Goal: Transaction & Acquisition: Purchase product/service

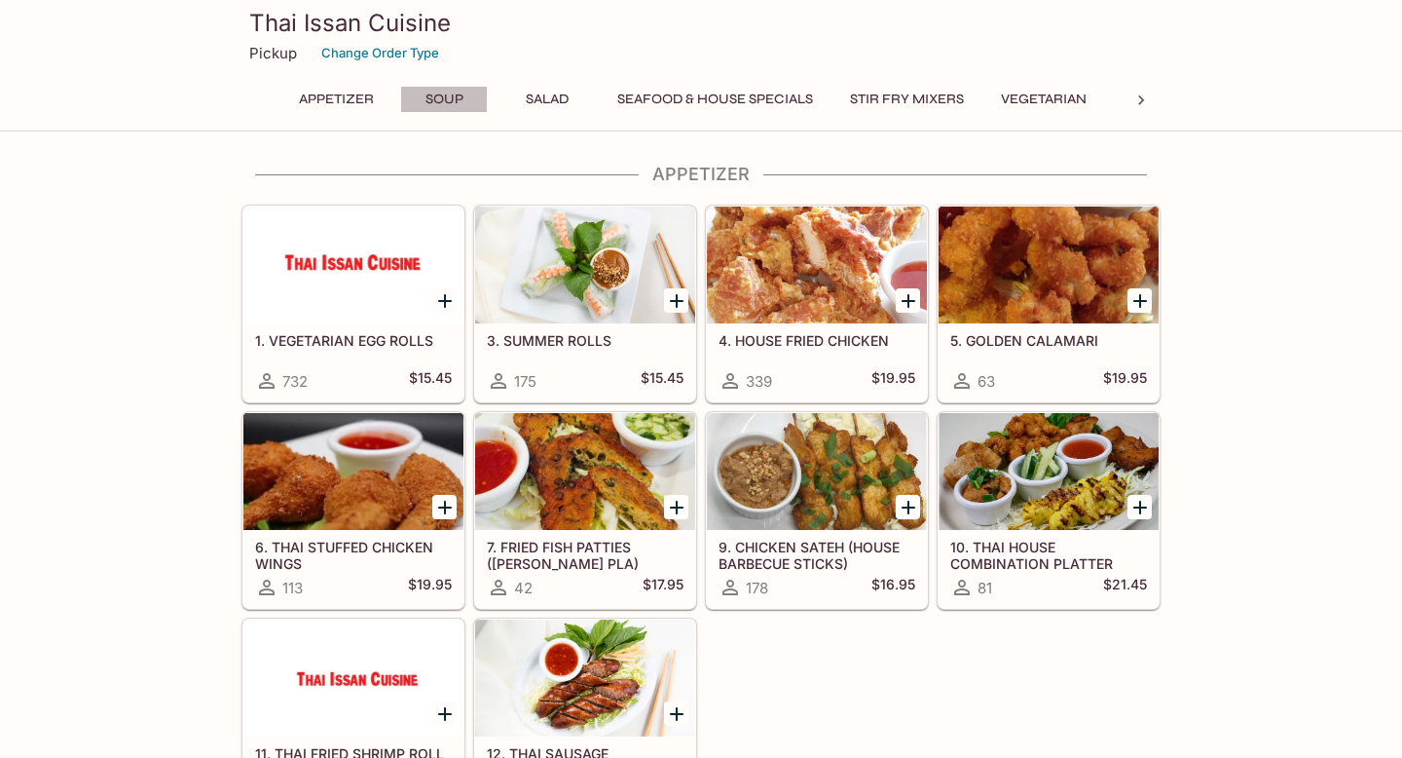
click at [429, 97] on button "Soup" at bounding box center [444, 99] width 88 height 27
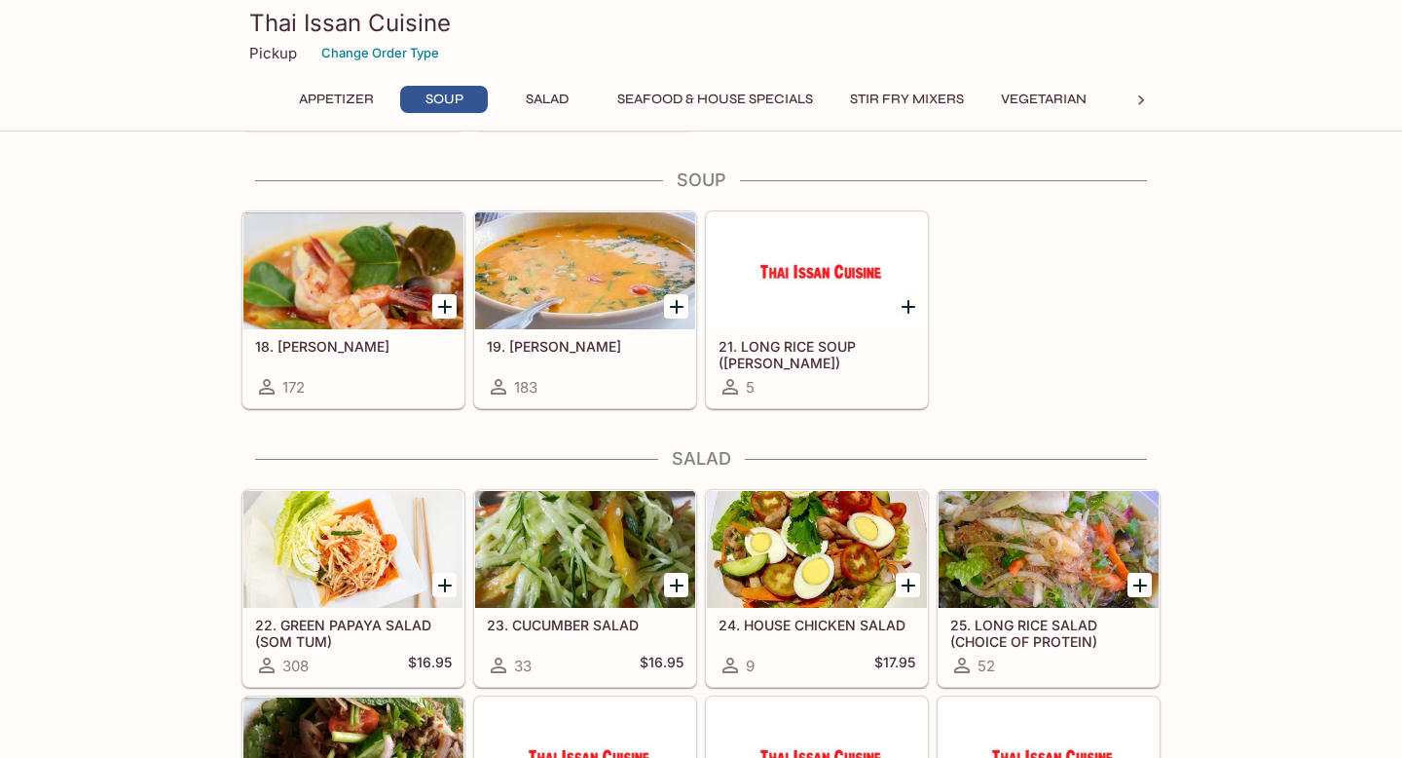
scroll to position [689, 0]
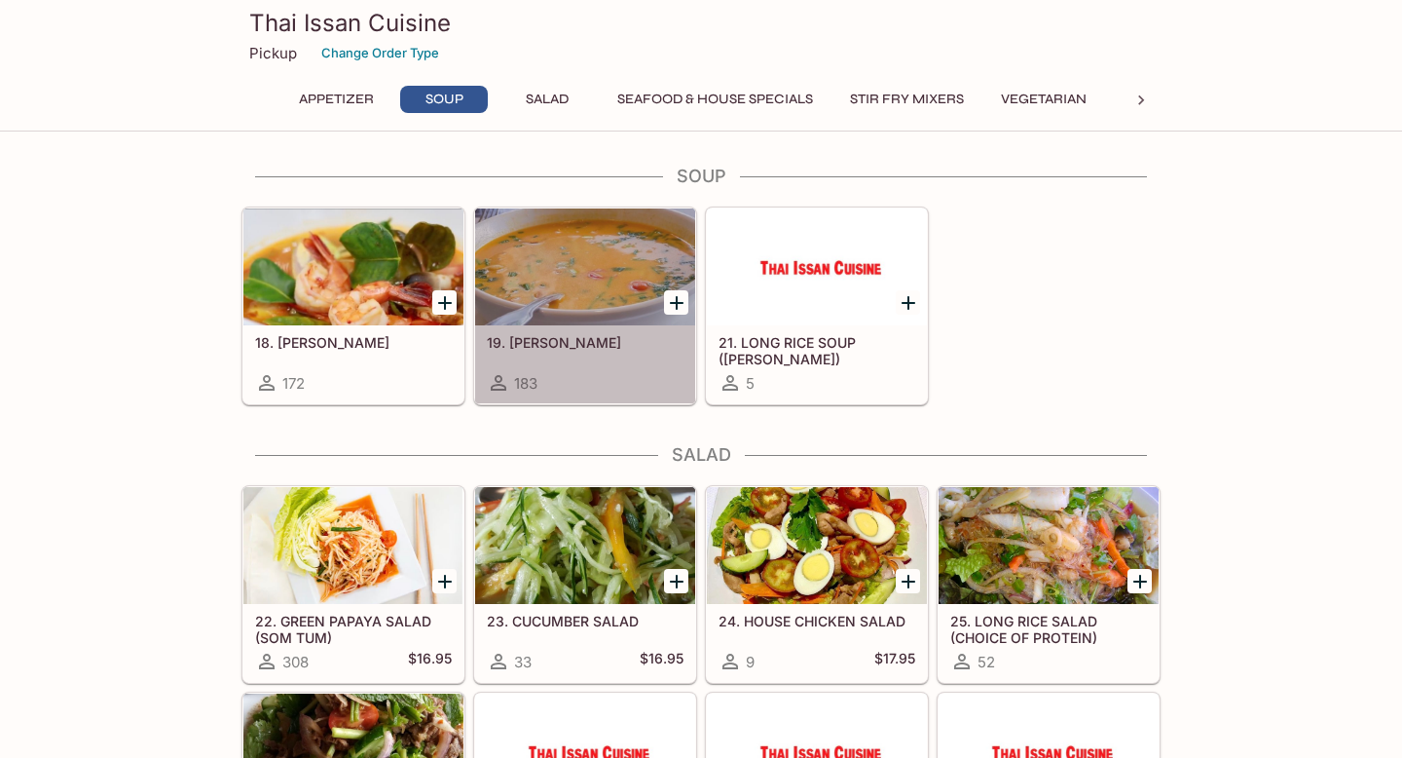
click at [524, 345] on h5 "19. [PERSON_NAME]" at bounding box center [585, 342] width 197 height 17
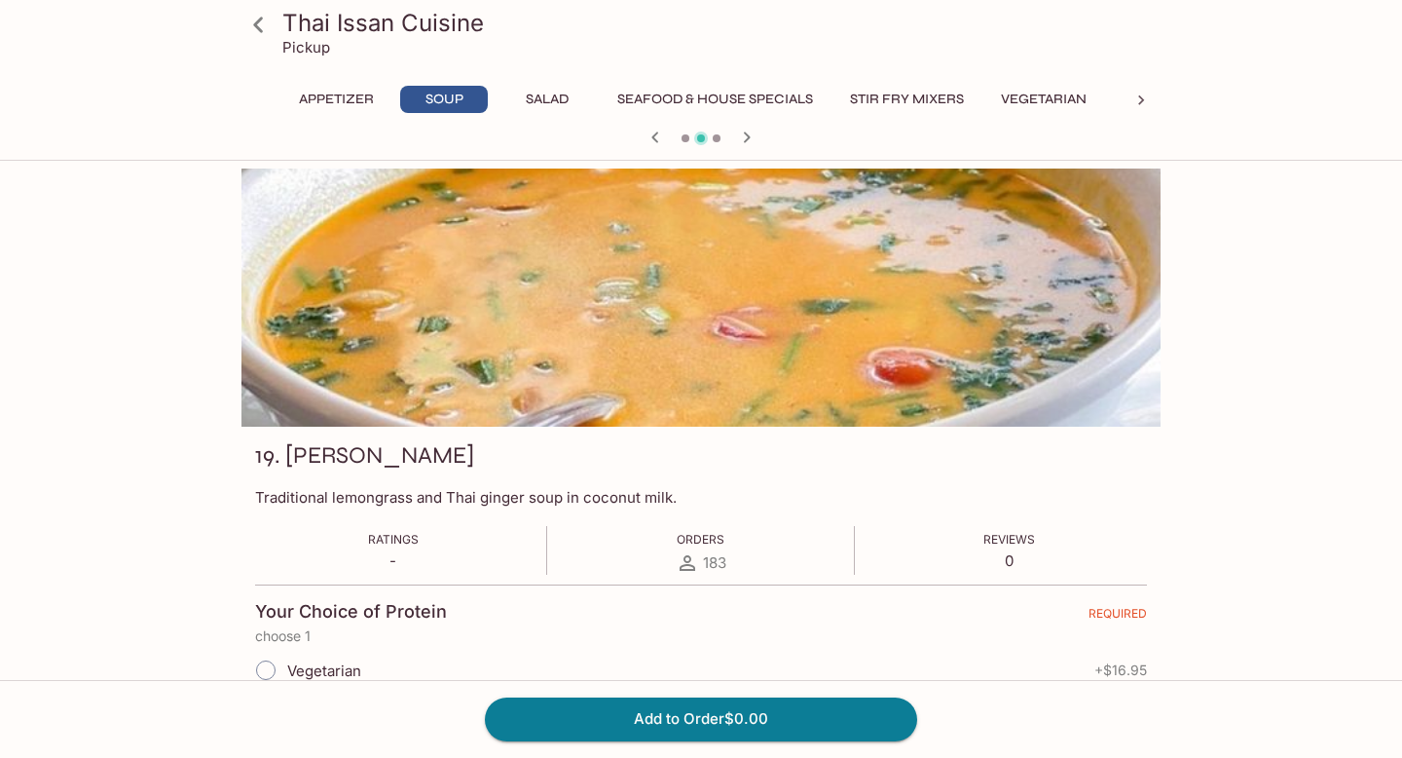
click at [660, 130] on icon "button" at bounding box center [655, 137] width 23 height 23
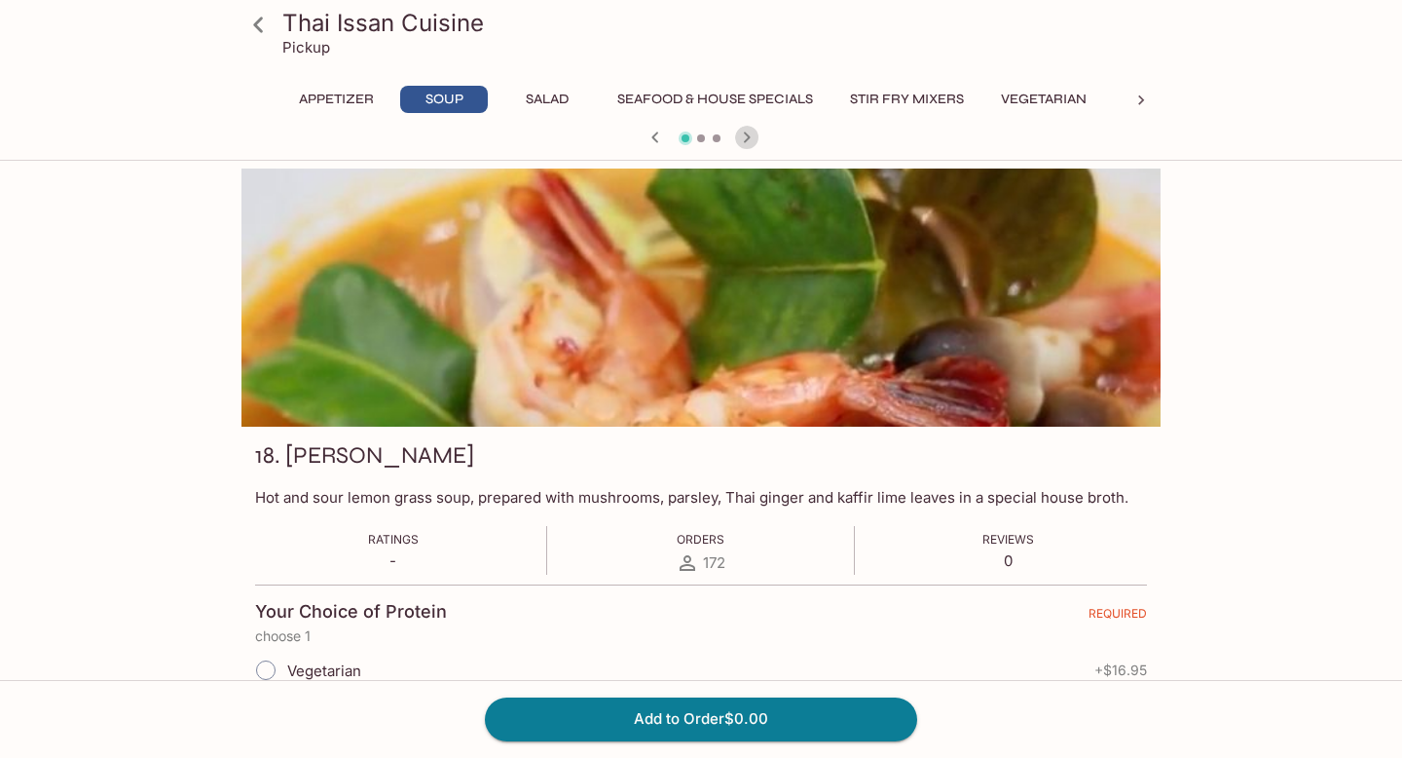
click at [753, 133] on icon "button" at bounding box center [746, 137] width 23 height 23
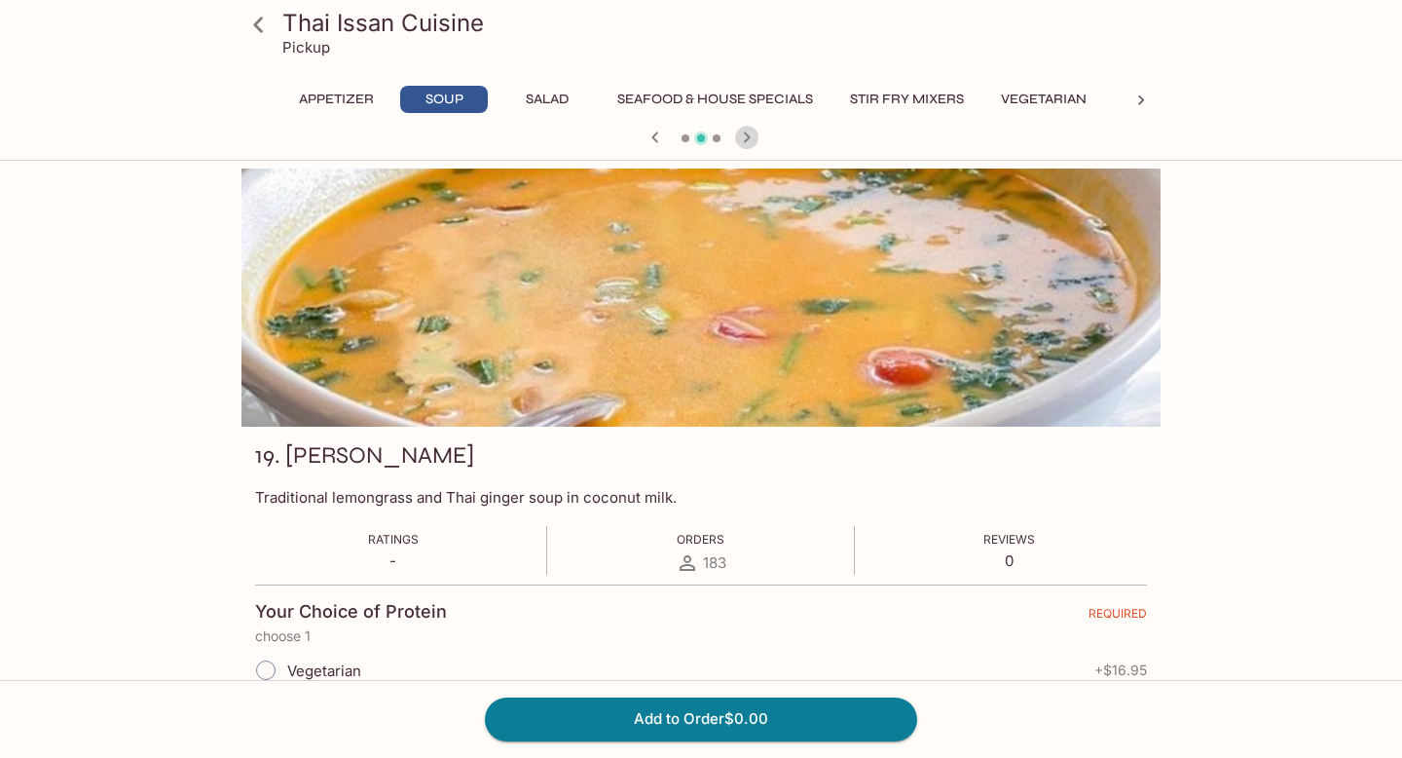
click at [759, 136] on button "button" at bounding box center [746, 137] width 25 height 25
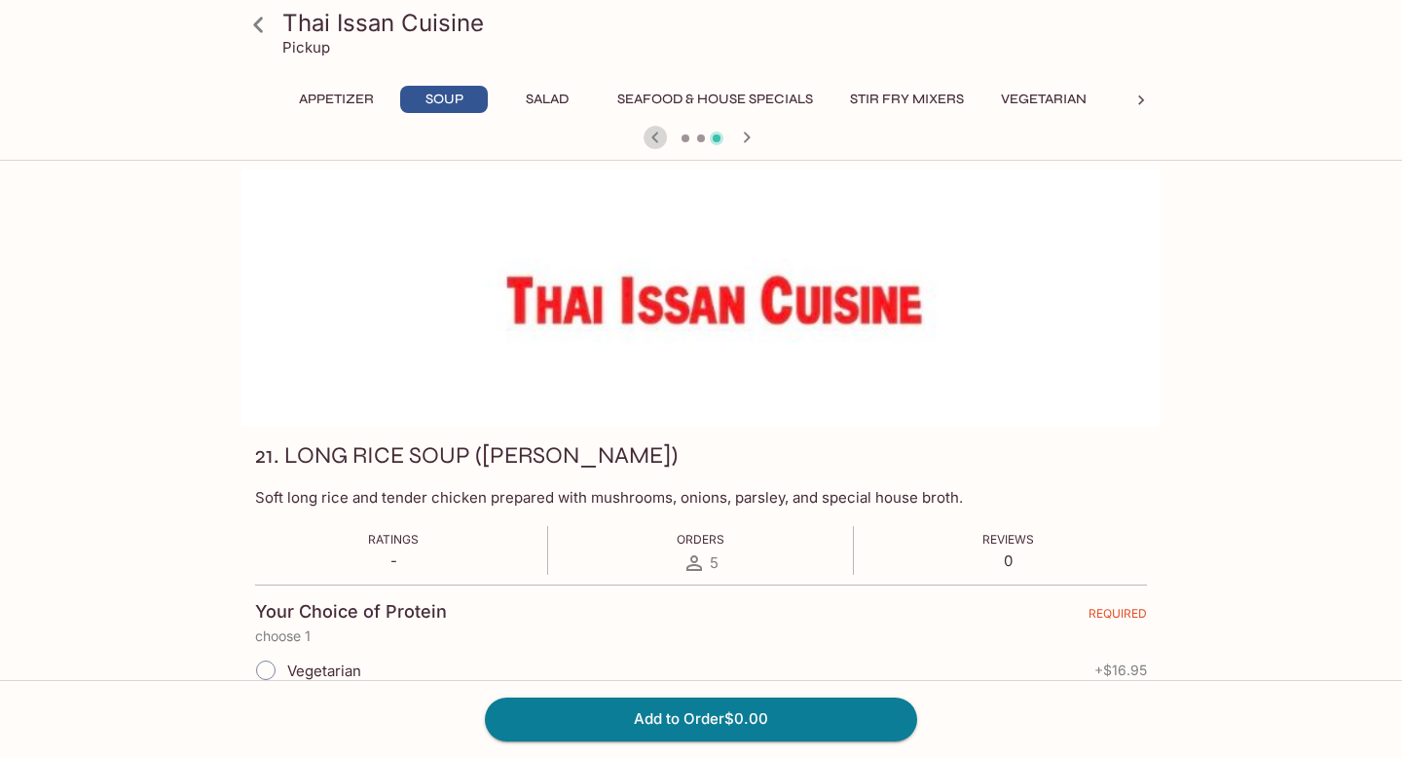
click at [653, 133] on icon "button" at bounding box center [655, 137] width 23 height 23
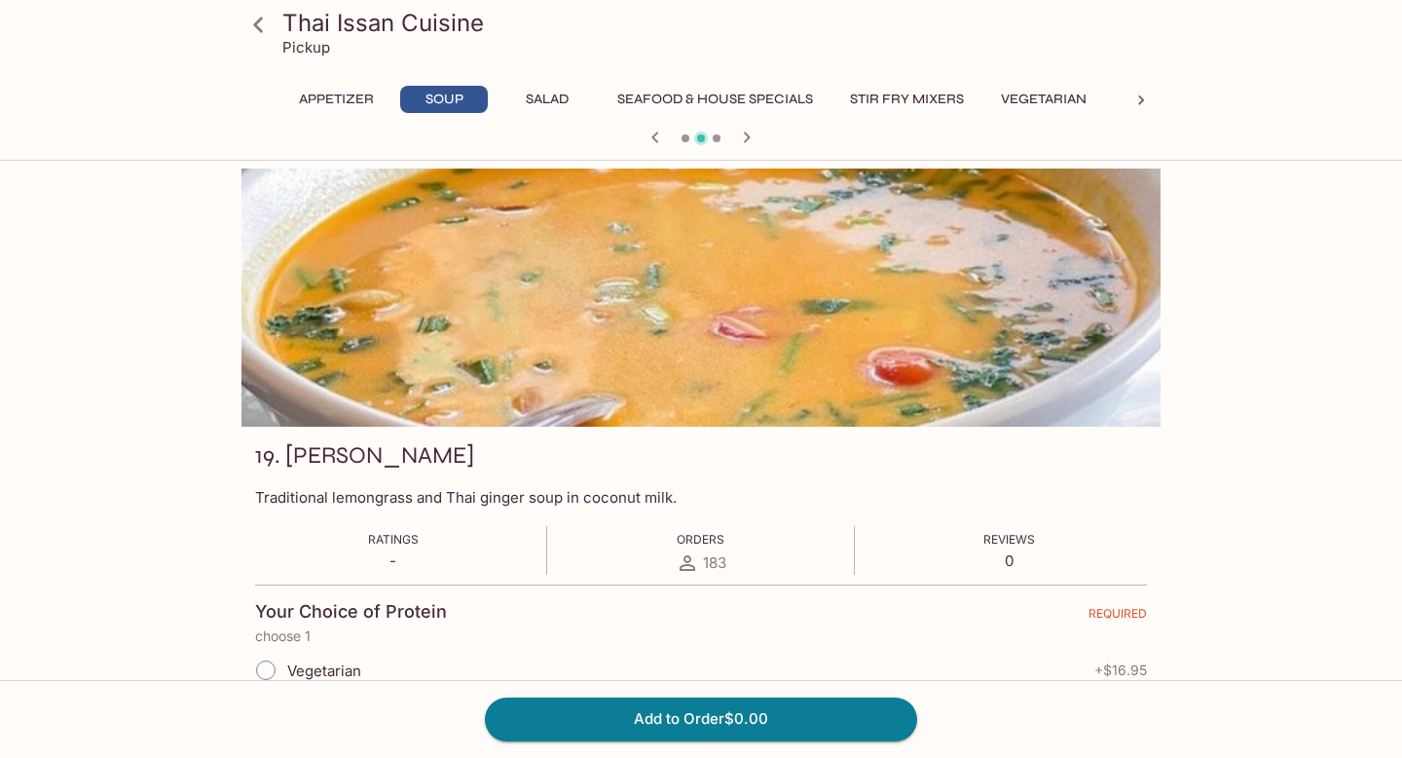
click at [653, 132] on icon "button" at bounding box center [655, 137] width 23 height 23
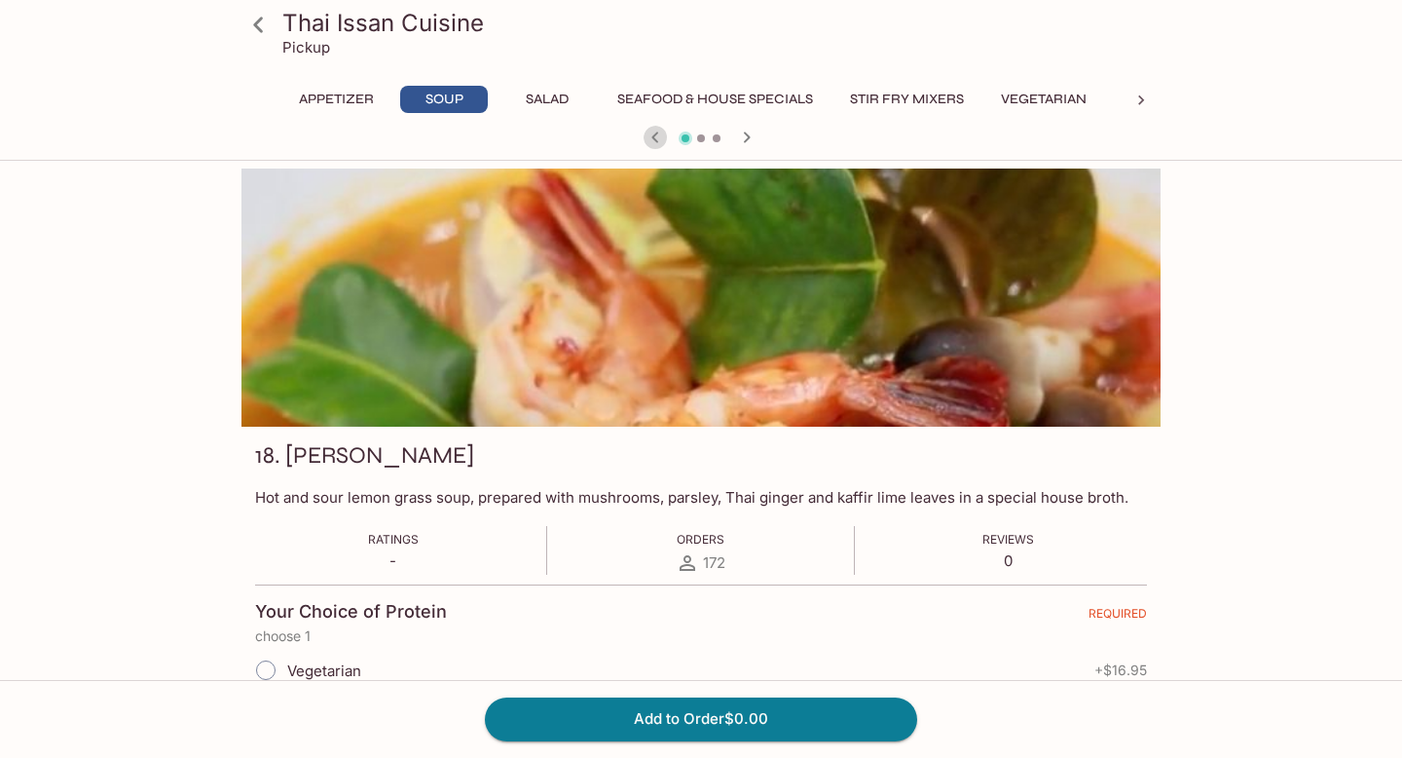
click at [653, 132] on icon "button" at bounding box center [655, 137] width 23 height 23
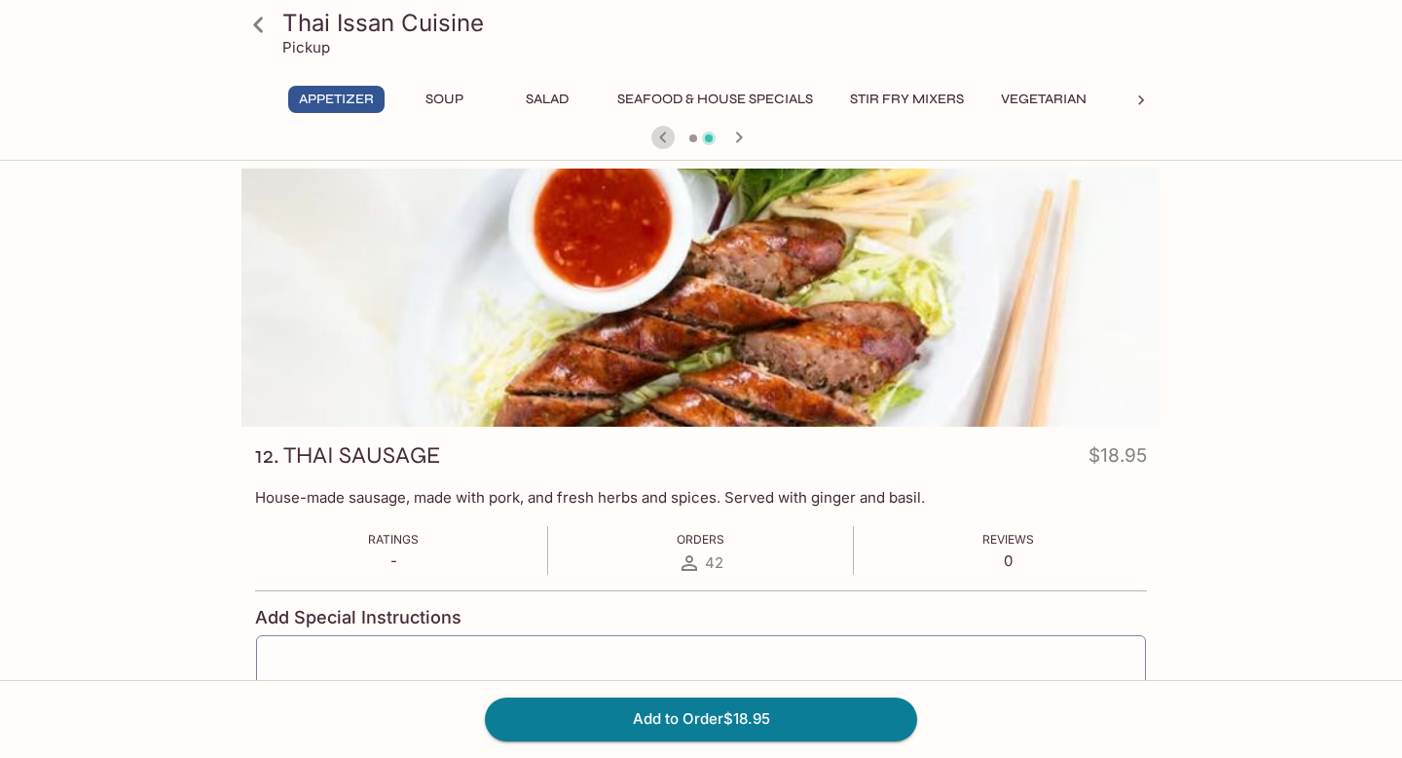
click at [653, 131] on icon "button" at bounding box center [662, 137] width 23 height 23
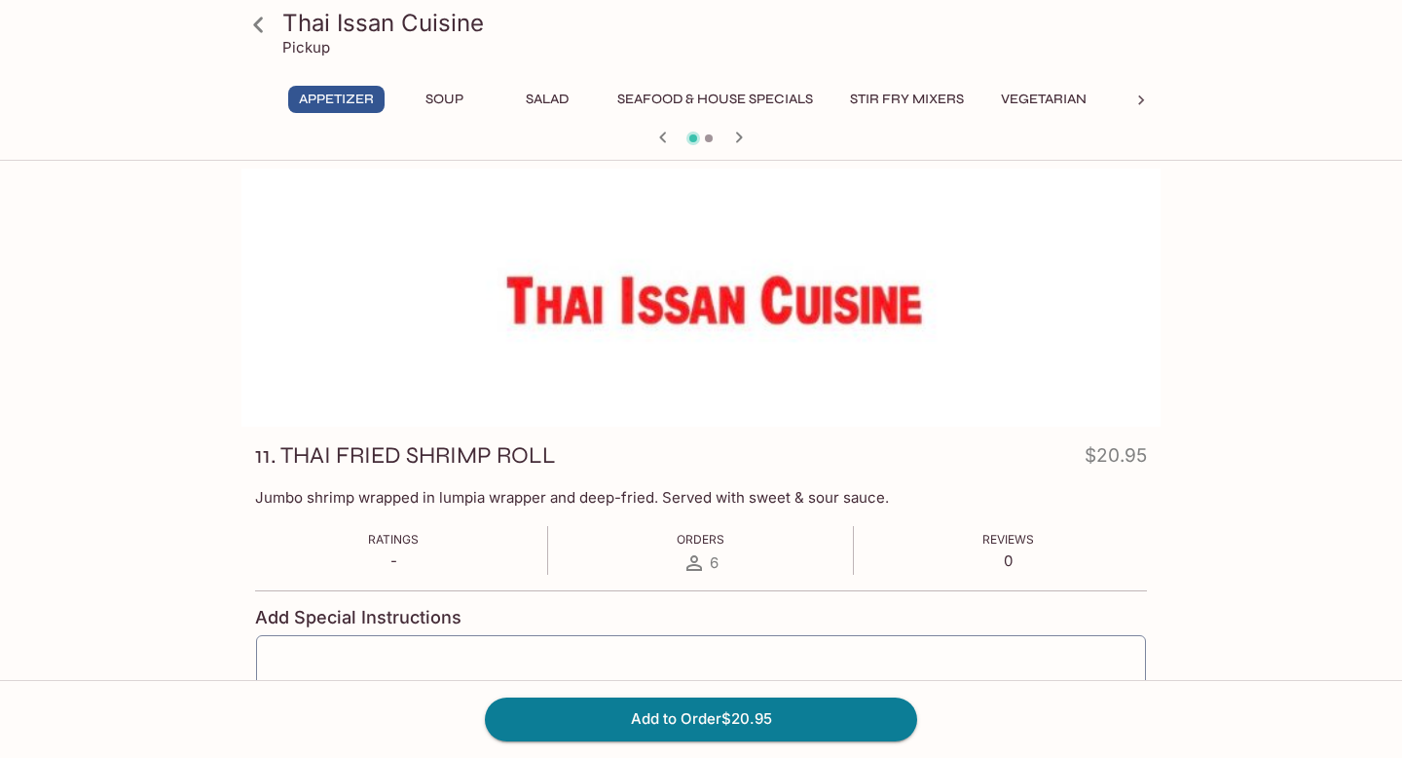
click at [733, 140] on icon "button" at bounding box center [738, 137] width 23 height 23
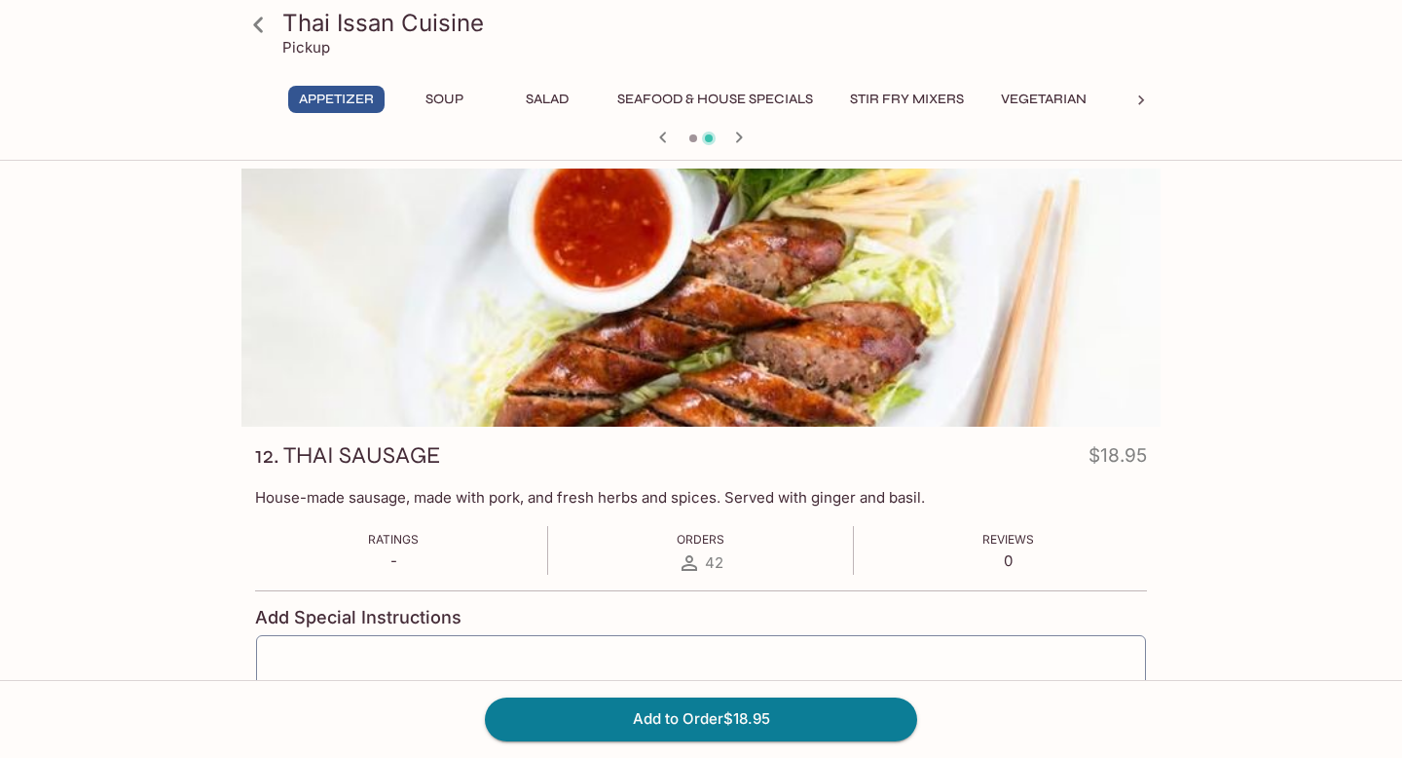
click at [733, 140] on icon "button" at bounding box center [738, 137] width 23 height 23
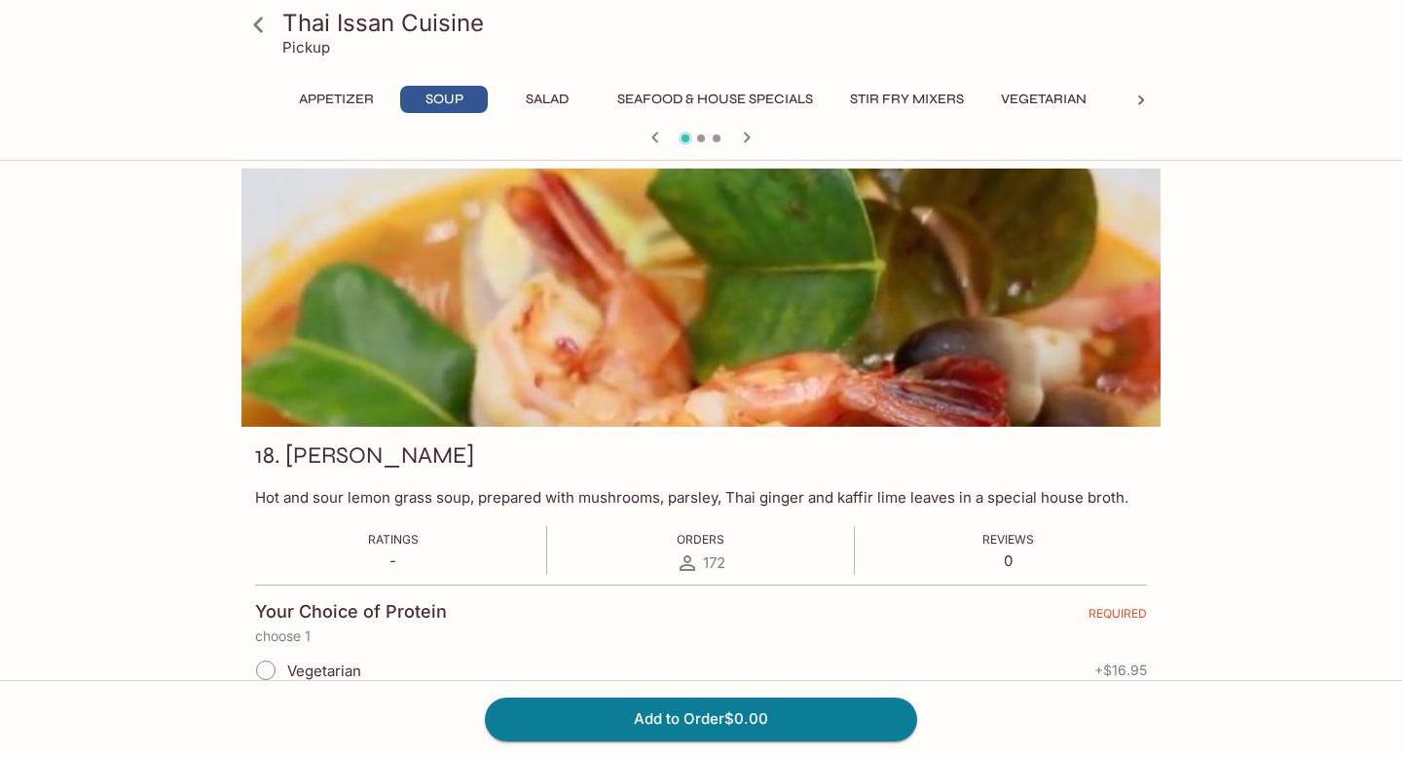
click at [739, 133] on icon "button" at bounding box center [746, 137] width 23 height 23
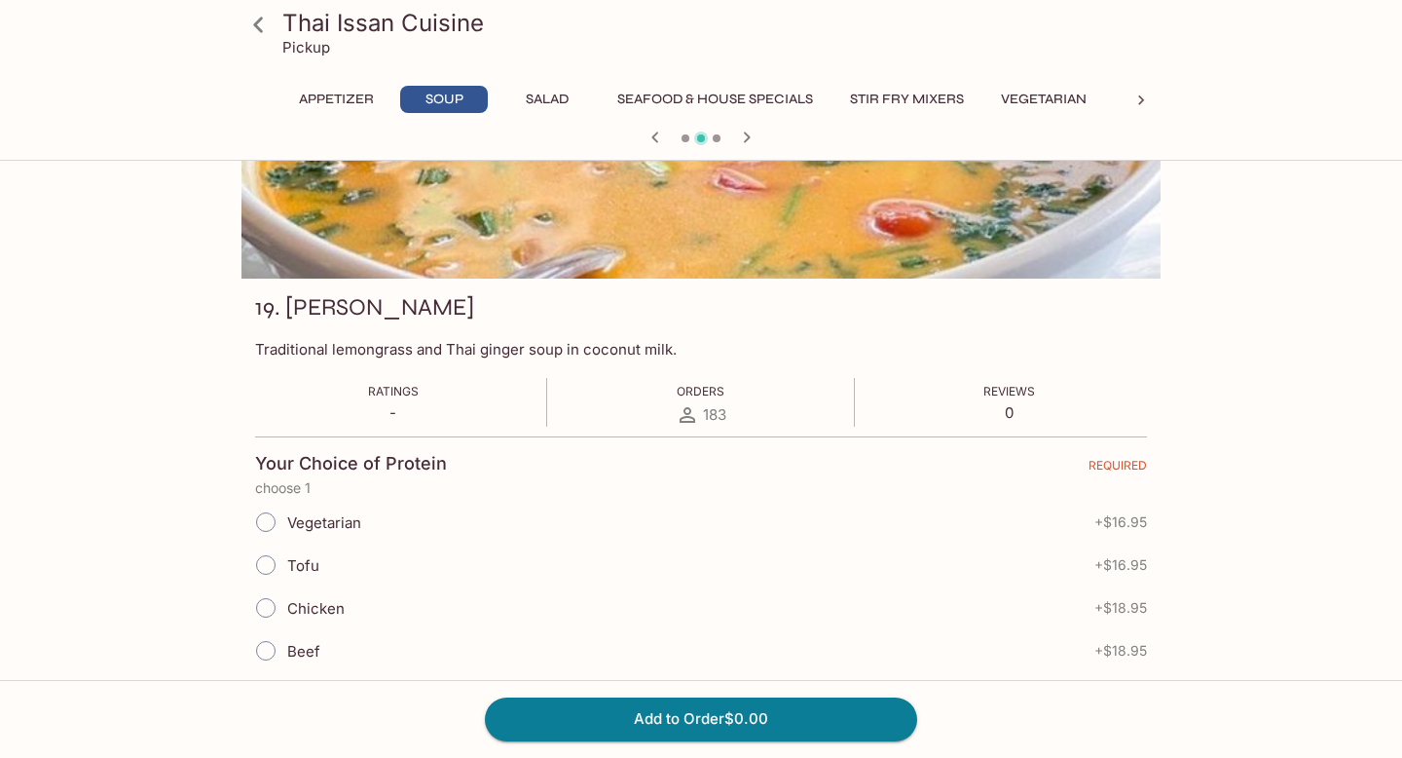
scroll to position [152, 0]
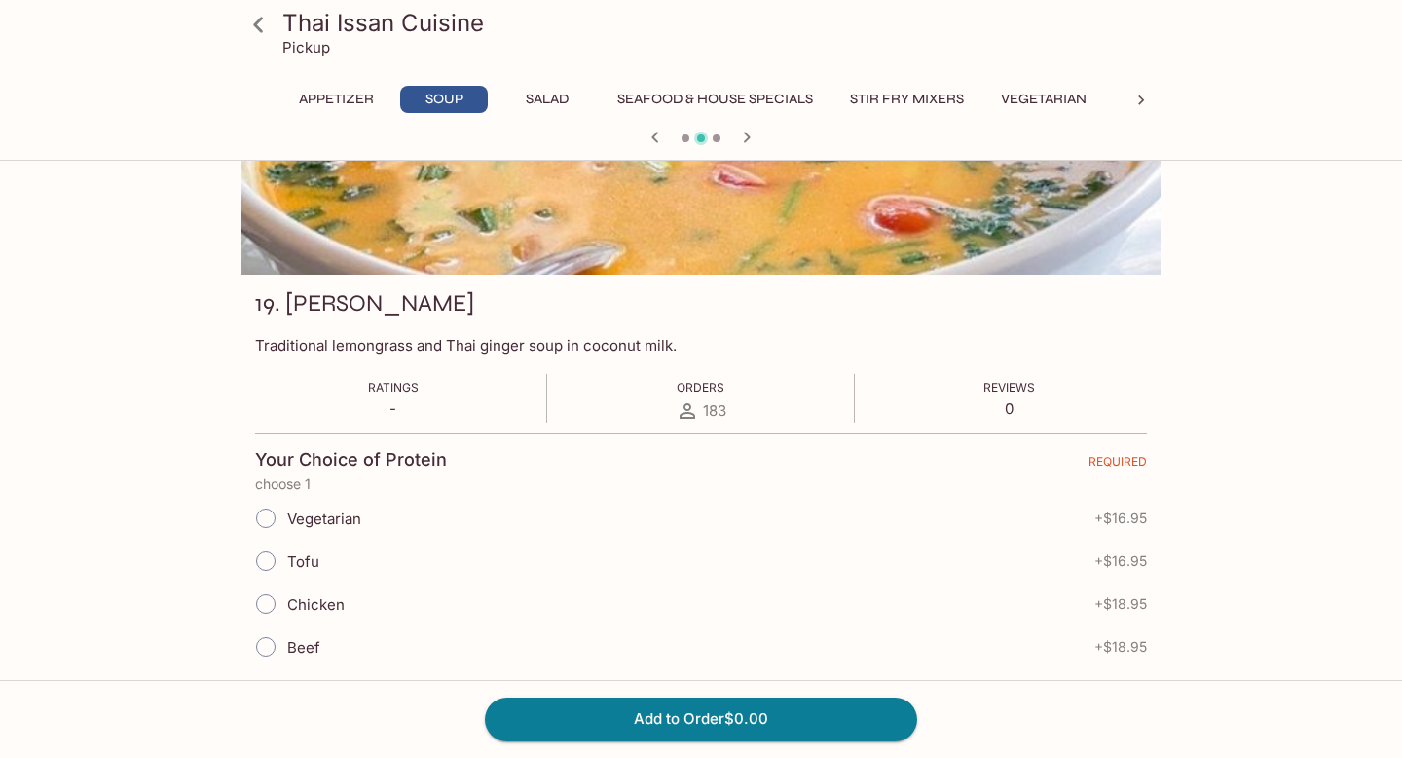
click at [652, 141] on icon "button" at bounding box center [655, 137] width 23 height 23
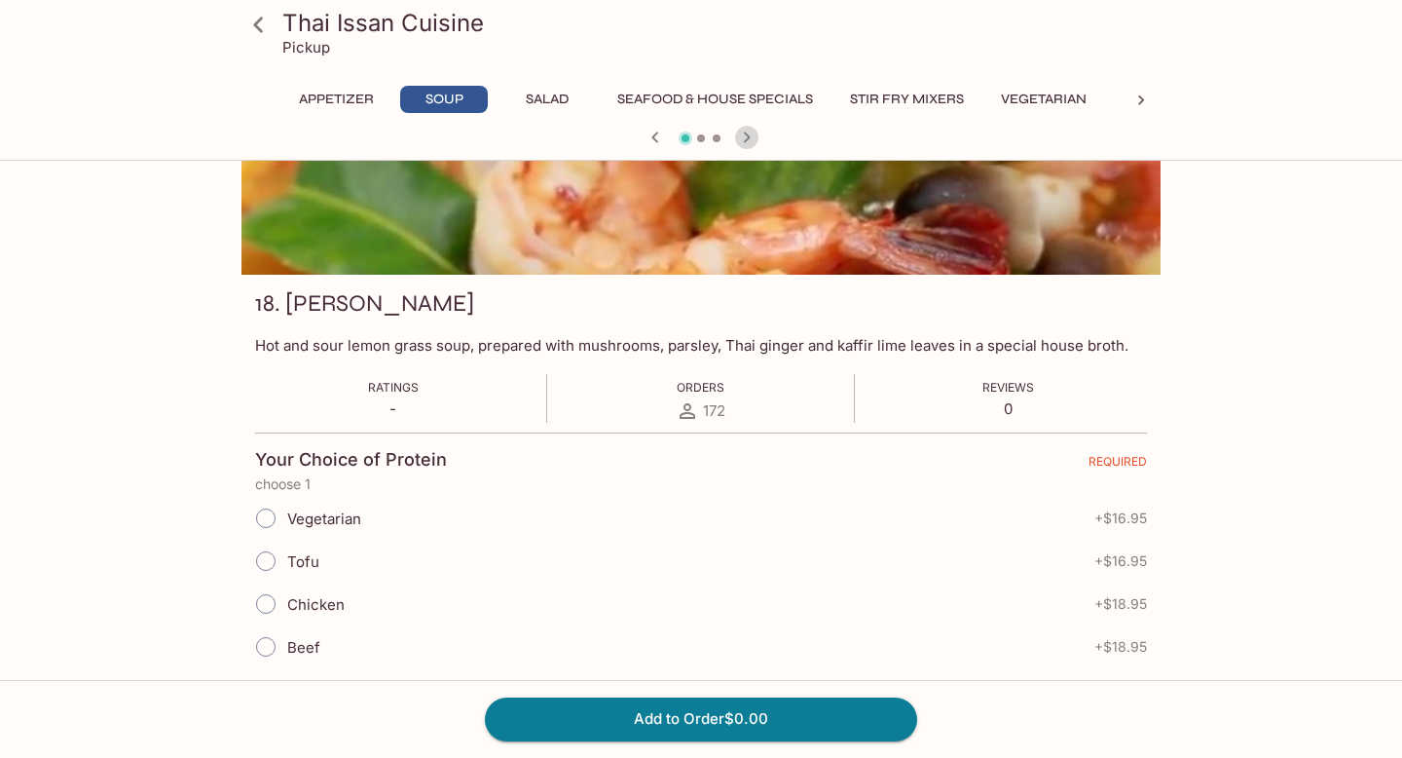
click at [748, 144] on icon "button" at bounding box center [746, 137] width 23 height 23
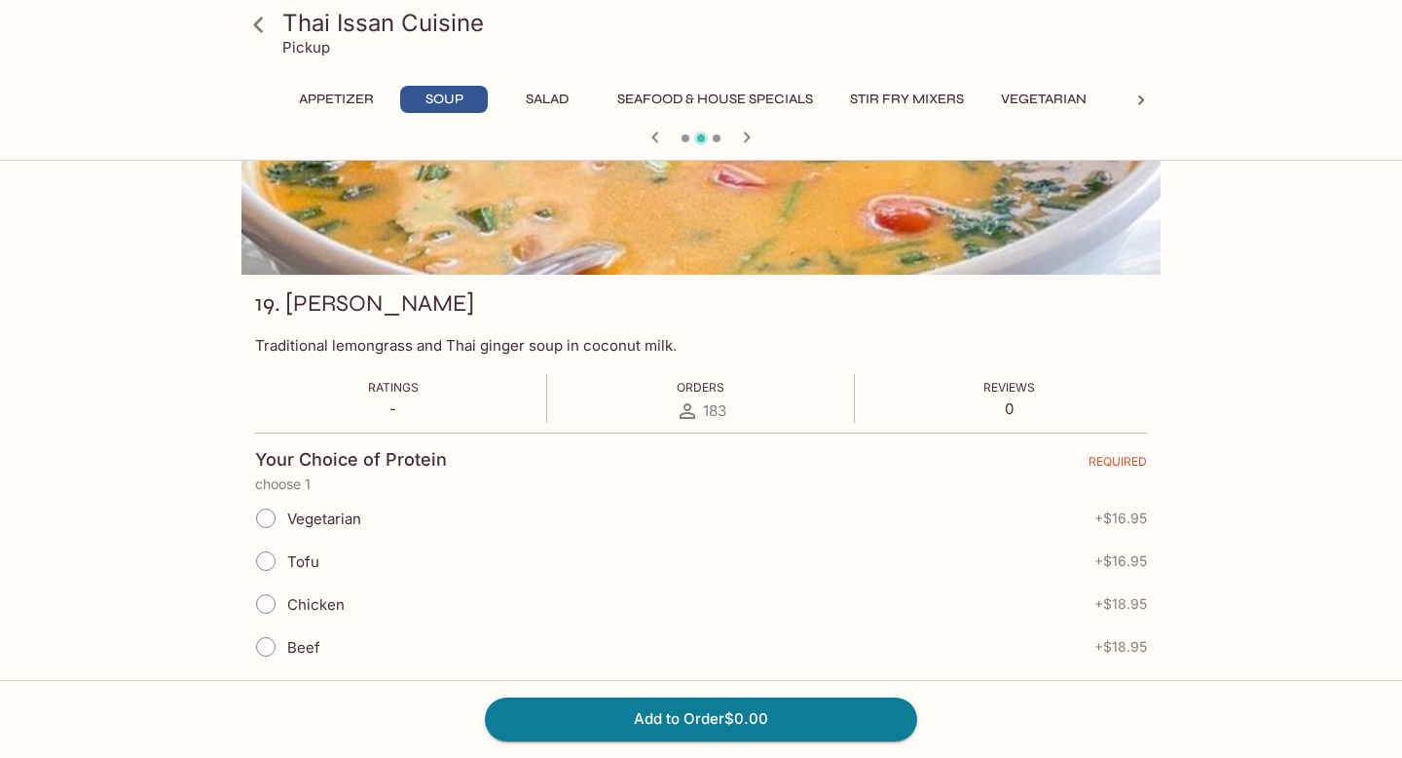
click at [1137, 97] on icon at bounding box center [1140, 100] width 19 height 19
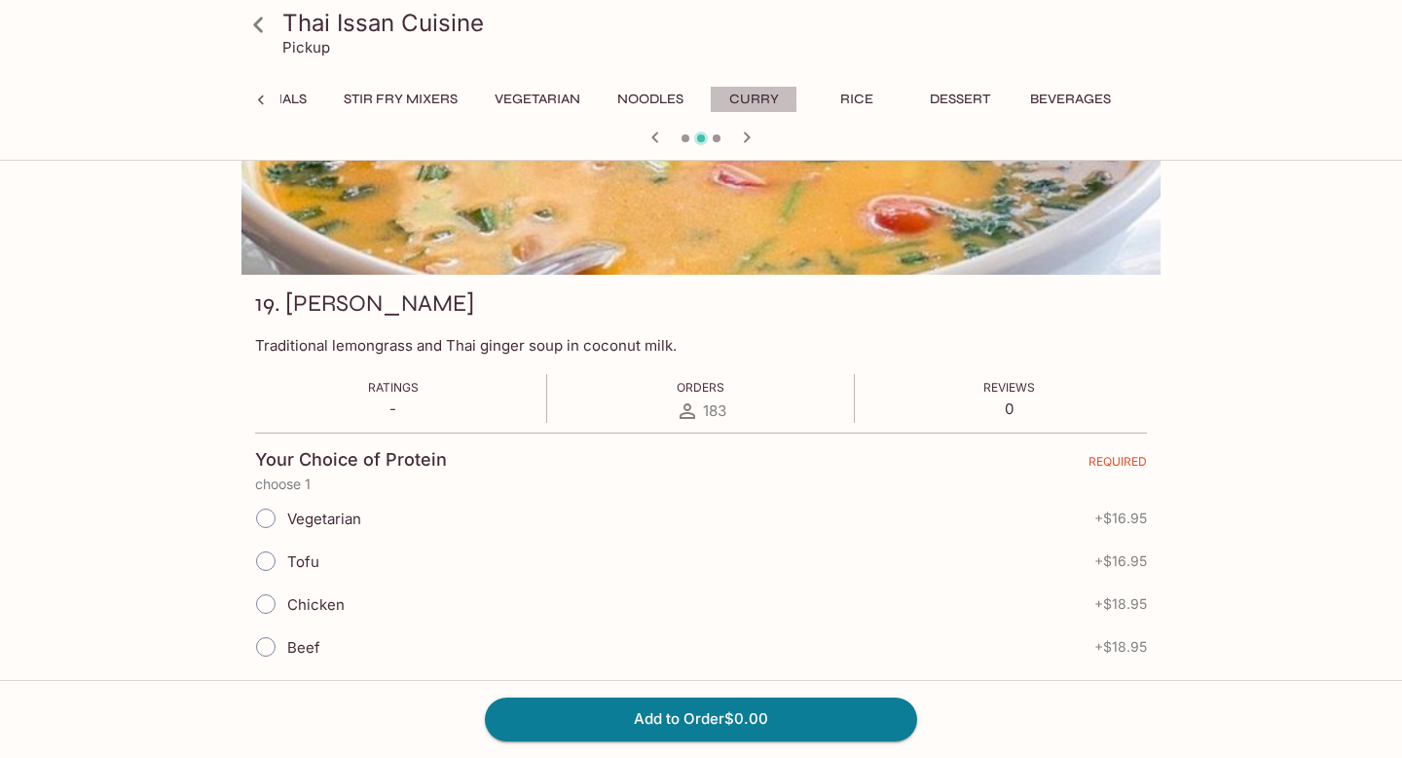
click at [765, 95] on button "Curry" at bounding box center [754, 99] width 88 height 27
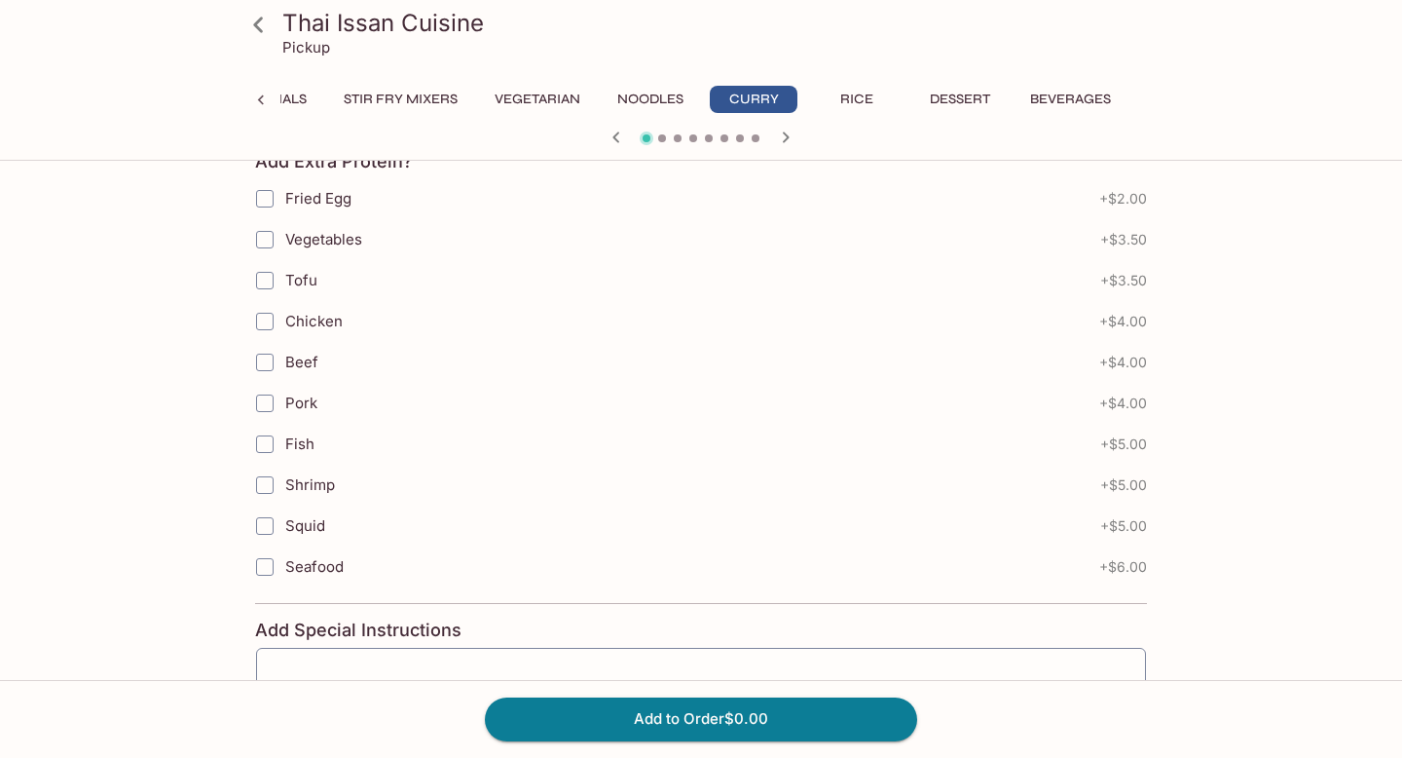
scroll to position [1580, 0]
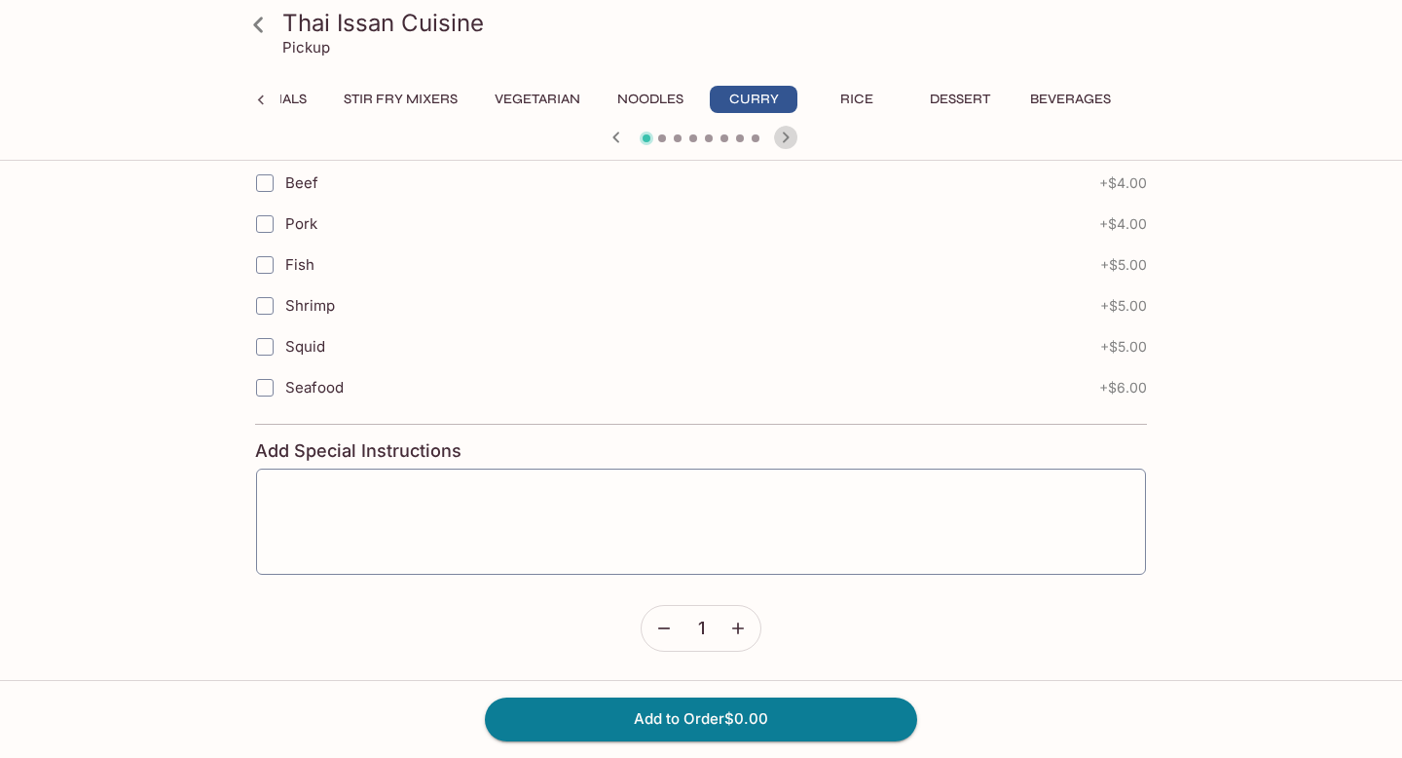
click at [783, 136] on icon "button" at bounding box center [785, 137] width 23 height 23
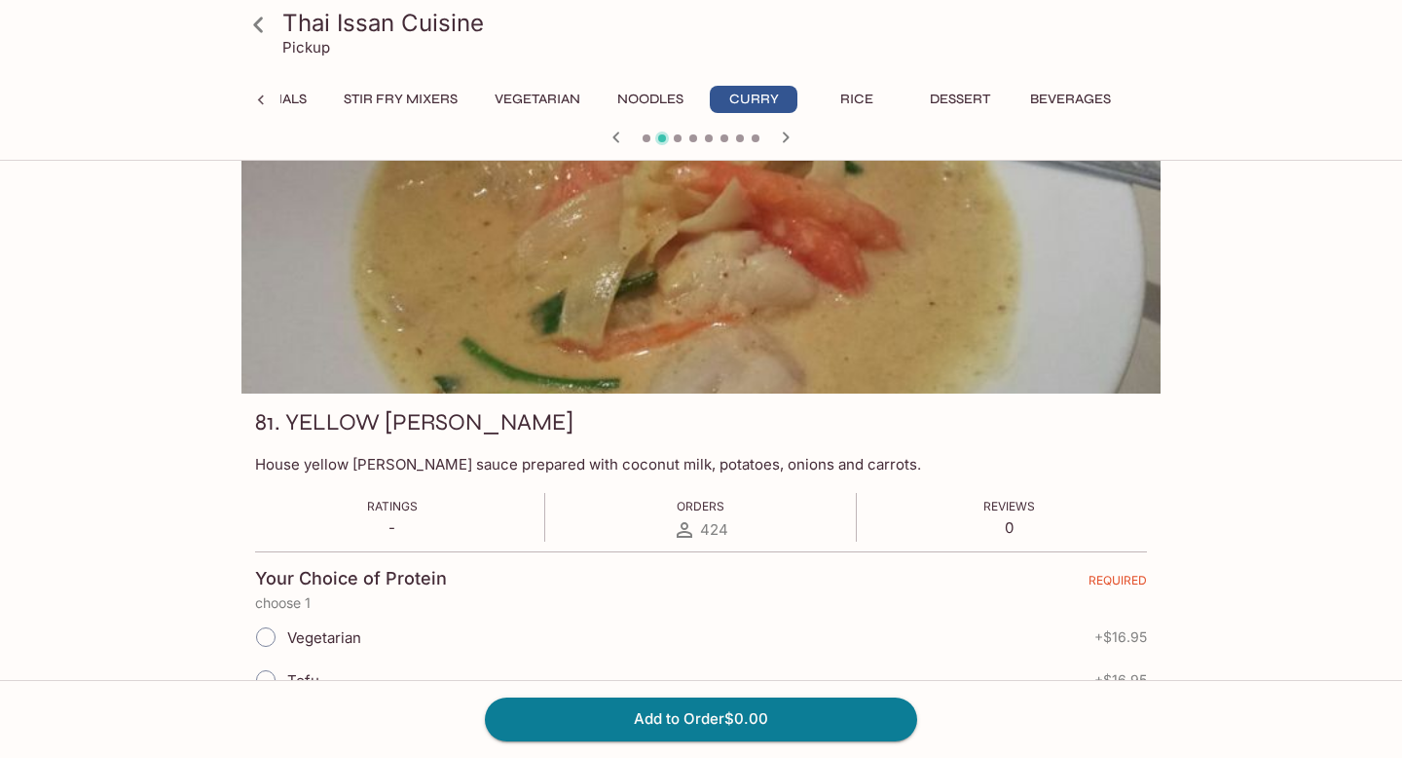
scroll to position [32, 0]
click at [795, 137] on icon "button" at bounding box center [785, 137] width 23 height 23
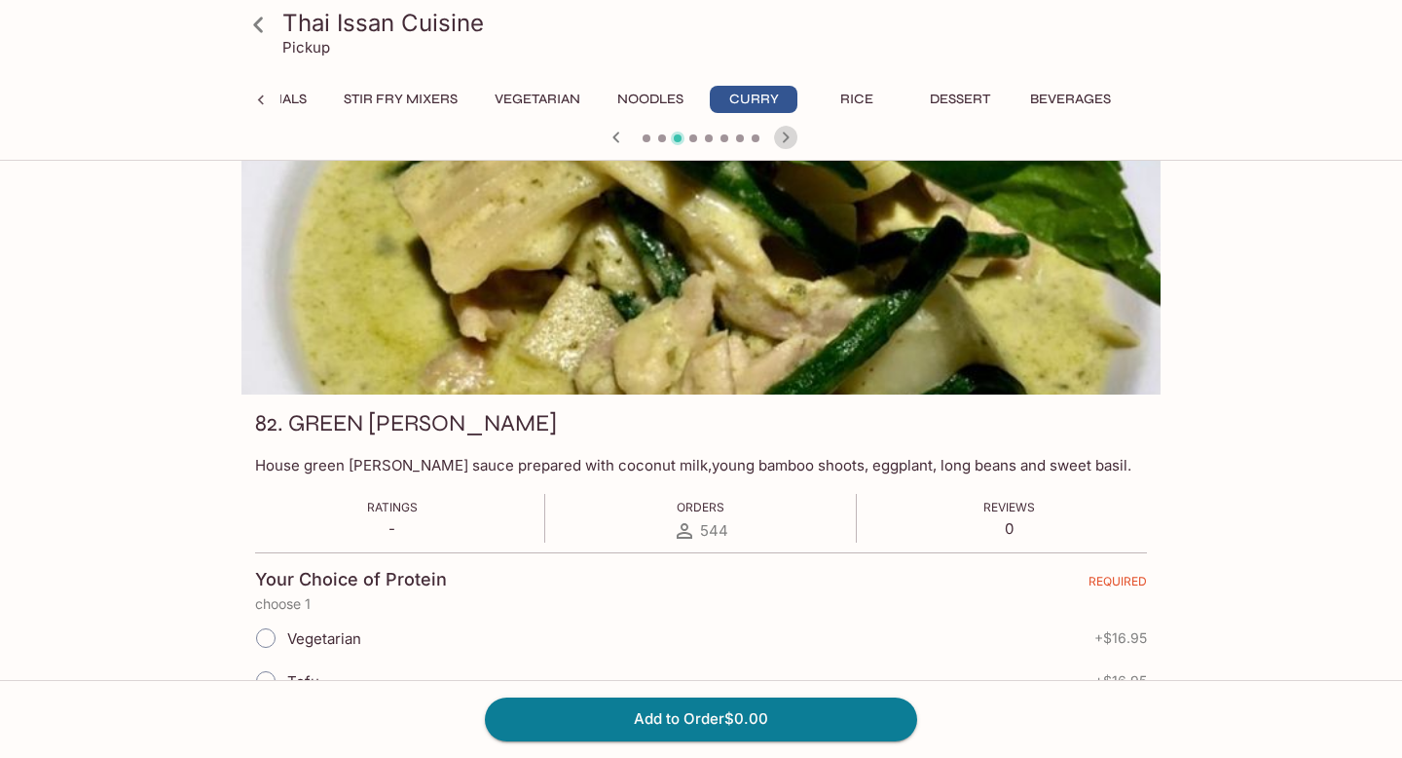
click at [795, 137] on icon "button" at bounding box center [785, 137] width 23 height 23
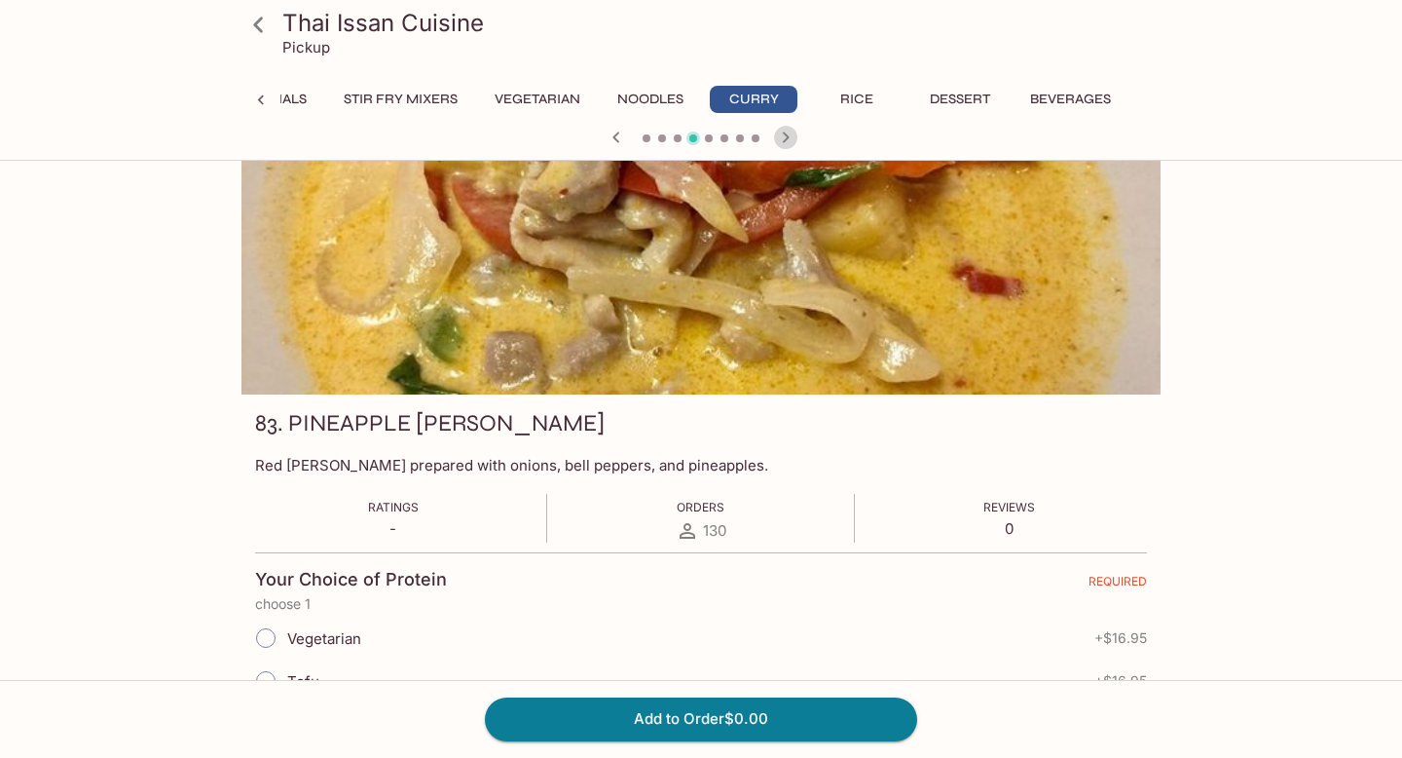
click at [795, 137] on icon "button" at bounding box center [785, 137] width 23 height 23
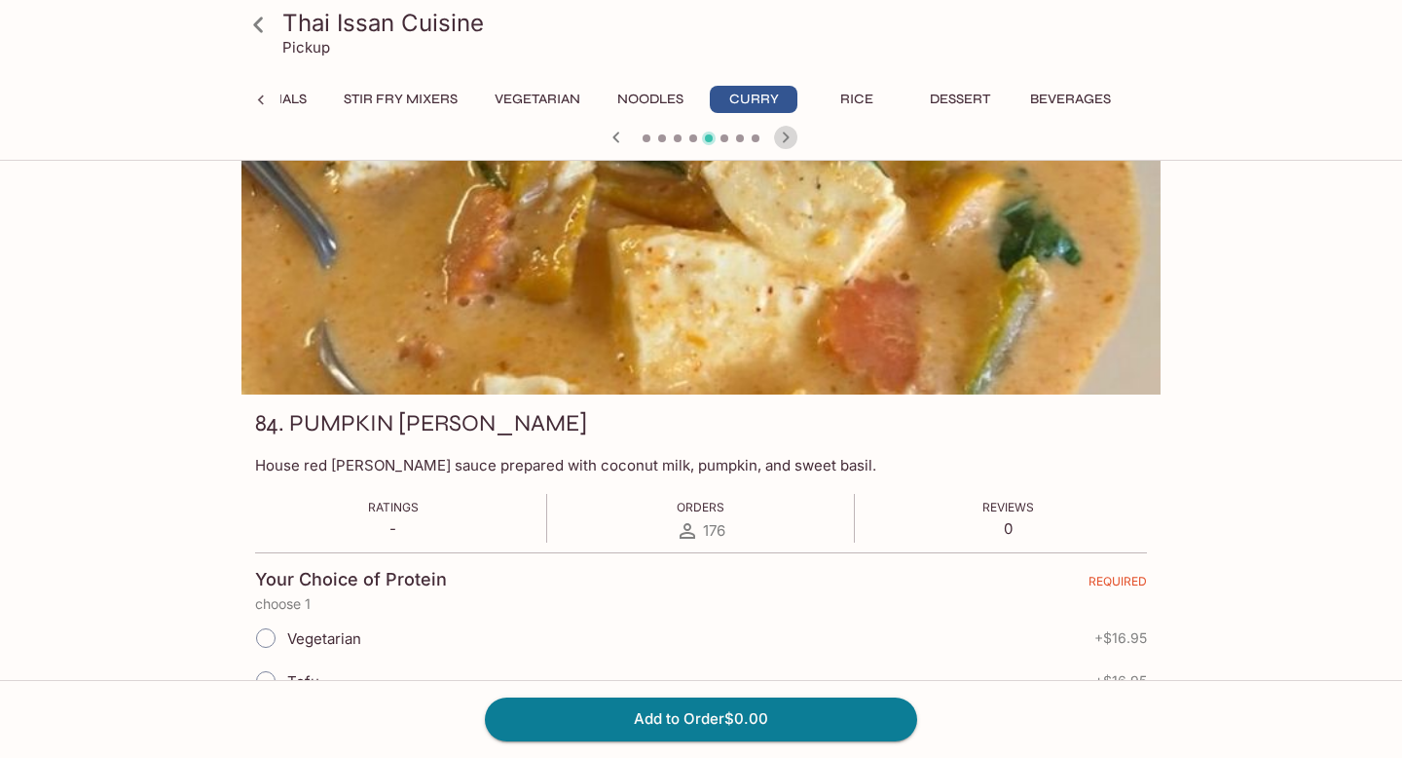
click at [795, 137] on icon "button" at bounding box center [785, 137] width 23 height 23
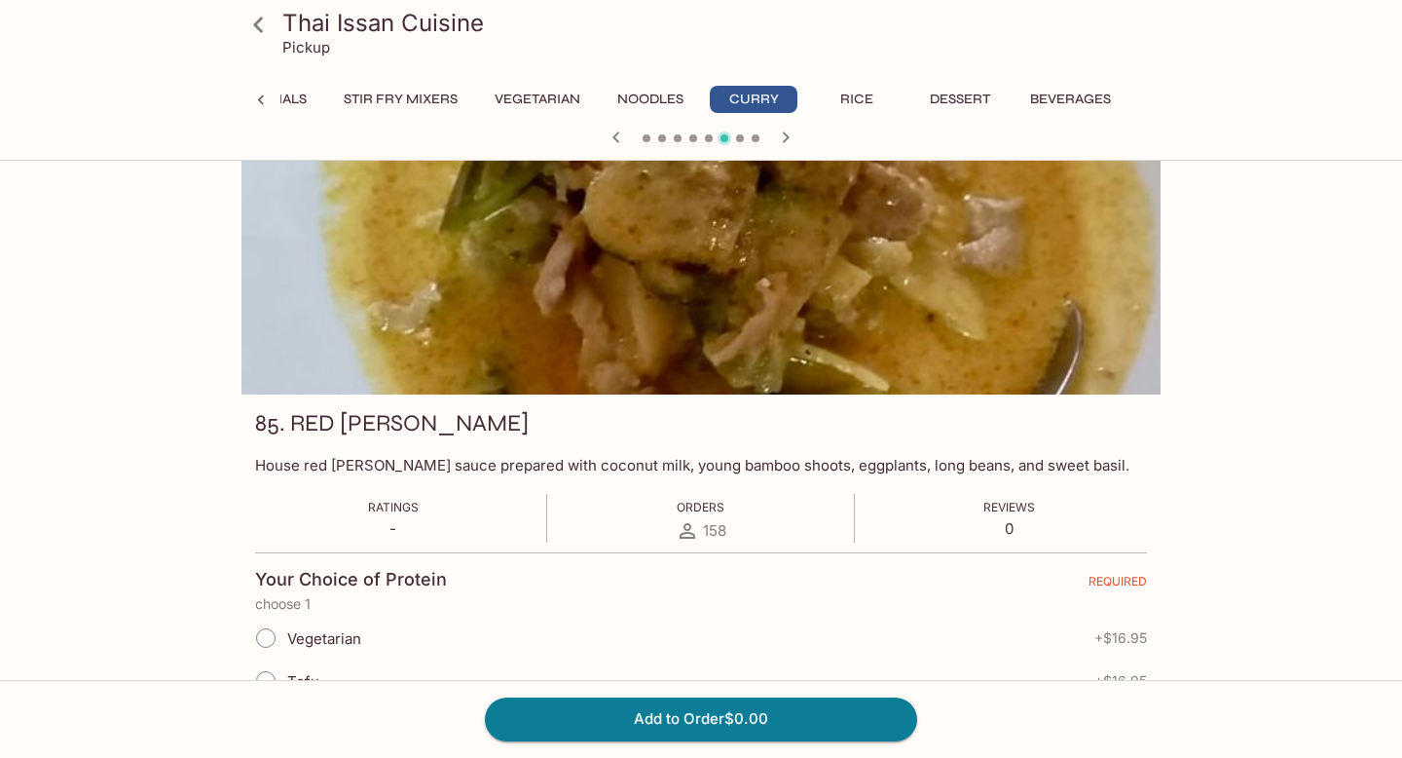
click at [795, 137] on icon "button" at bounding box center [785, 137] width 23 height 23
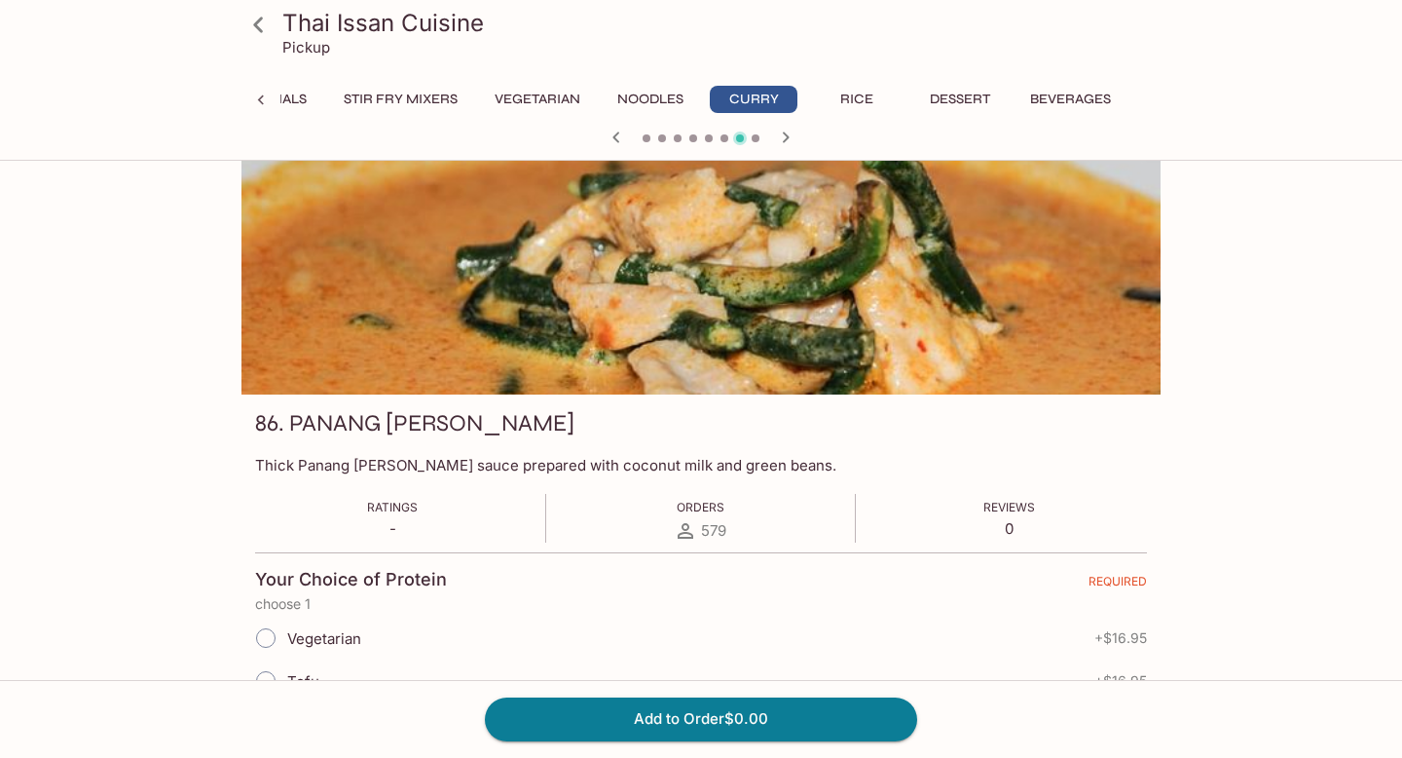
click at [785, 133] on icon "button" at bounding box center [786, 136] width 7 height 11
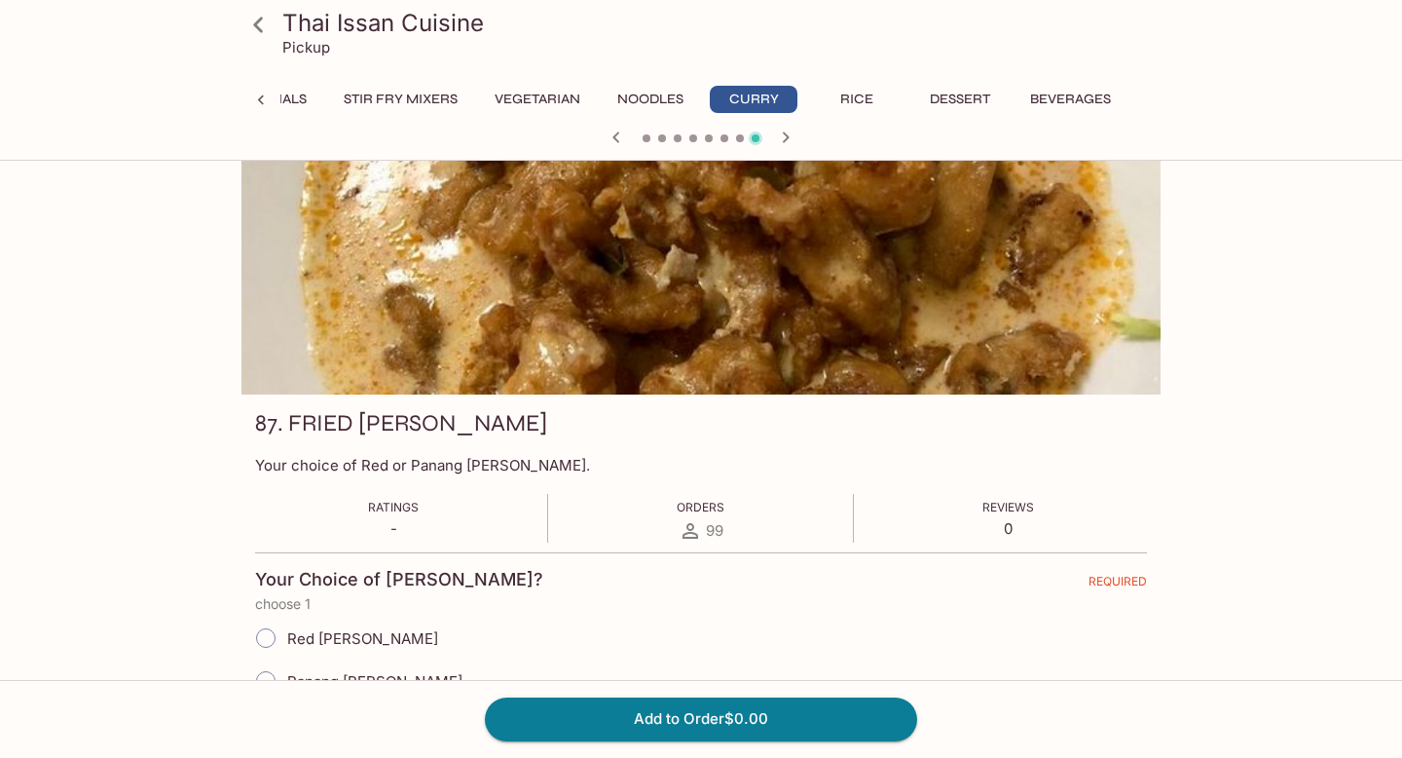
click at [612, 136] on icon "button" at bounding box center [616, 137] width 23 height 23
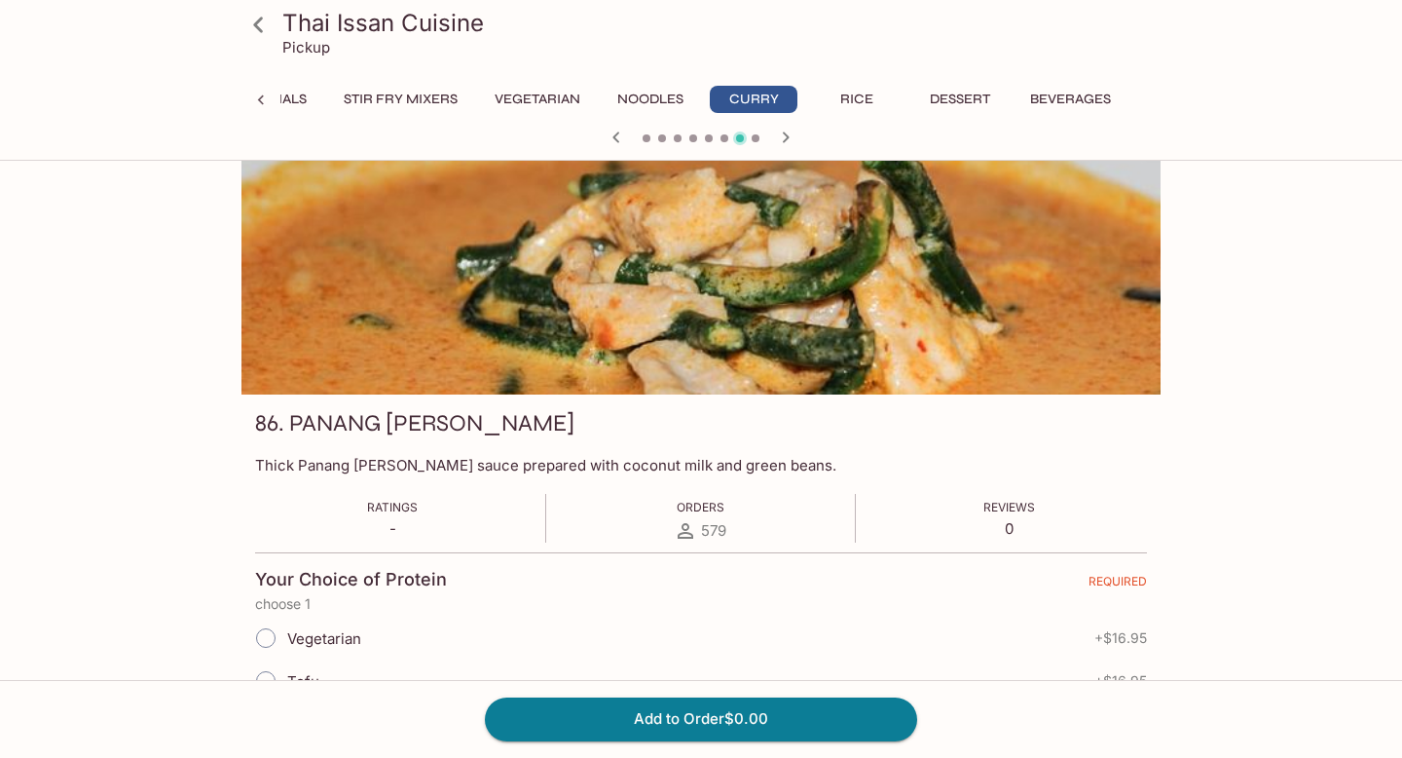
click at [259, 99] on icon at bounding box center [261, 100] width 6 height 10
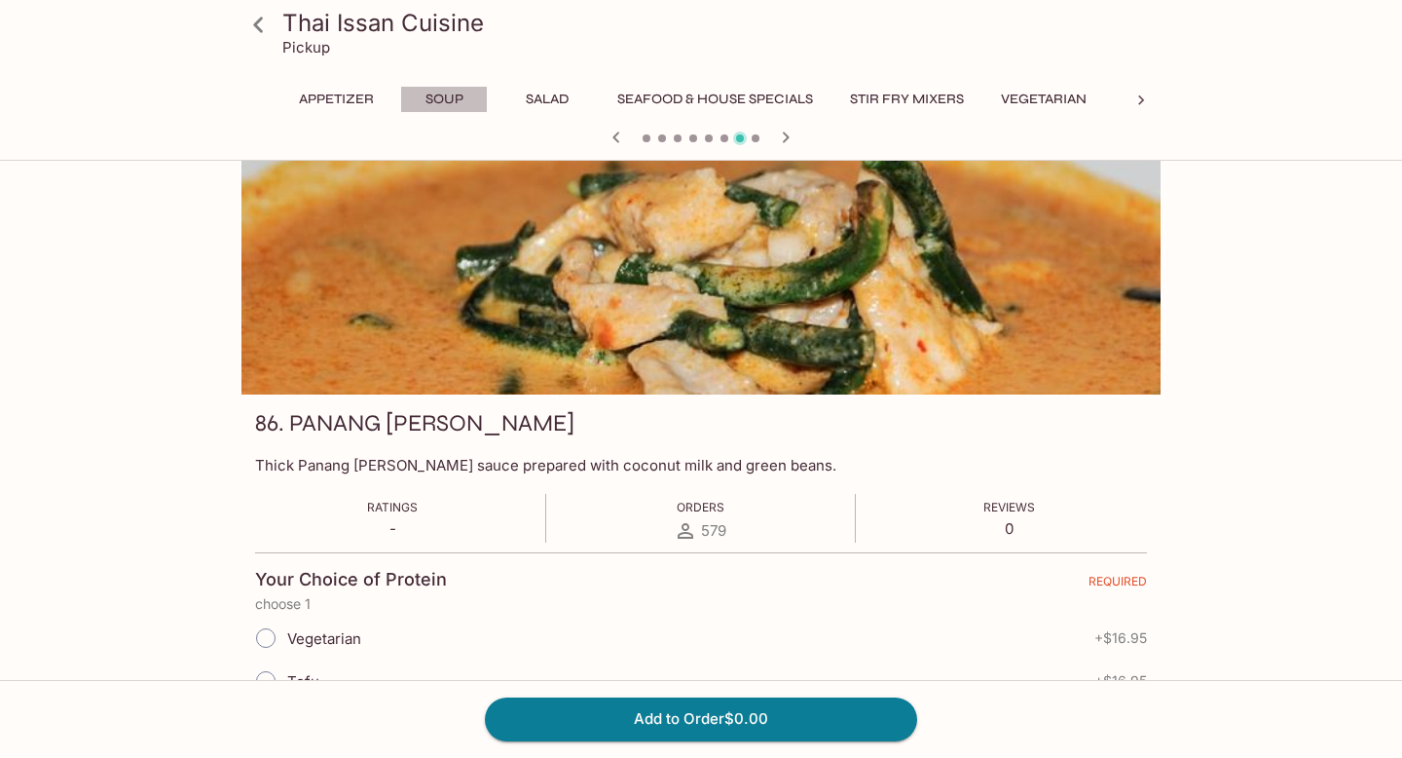
click at [427, 101] on button "Soup" at bounding box center [444, 99] width 88 height 27
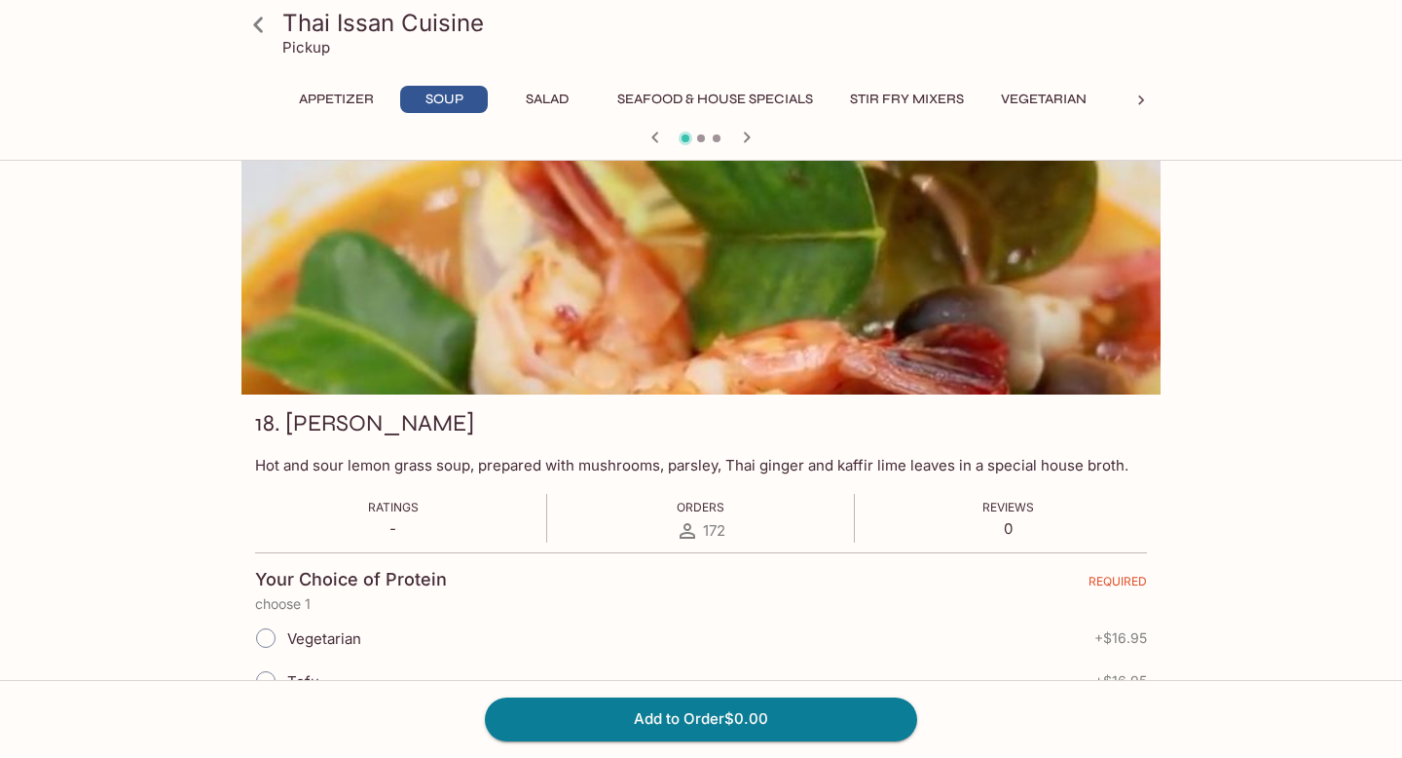
scroll to position [35, 0]
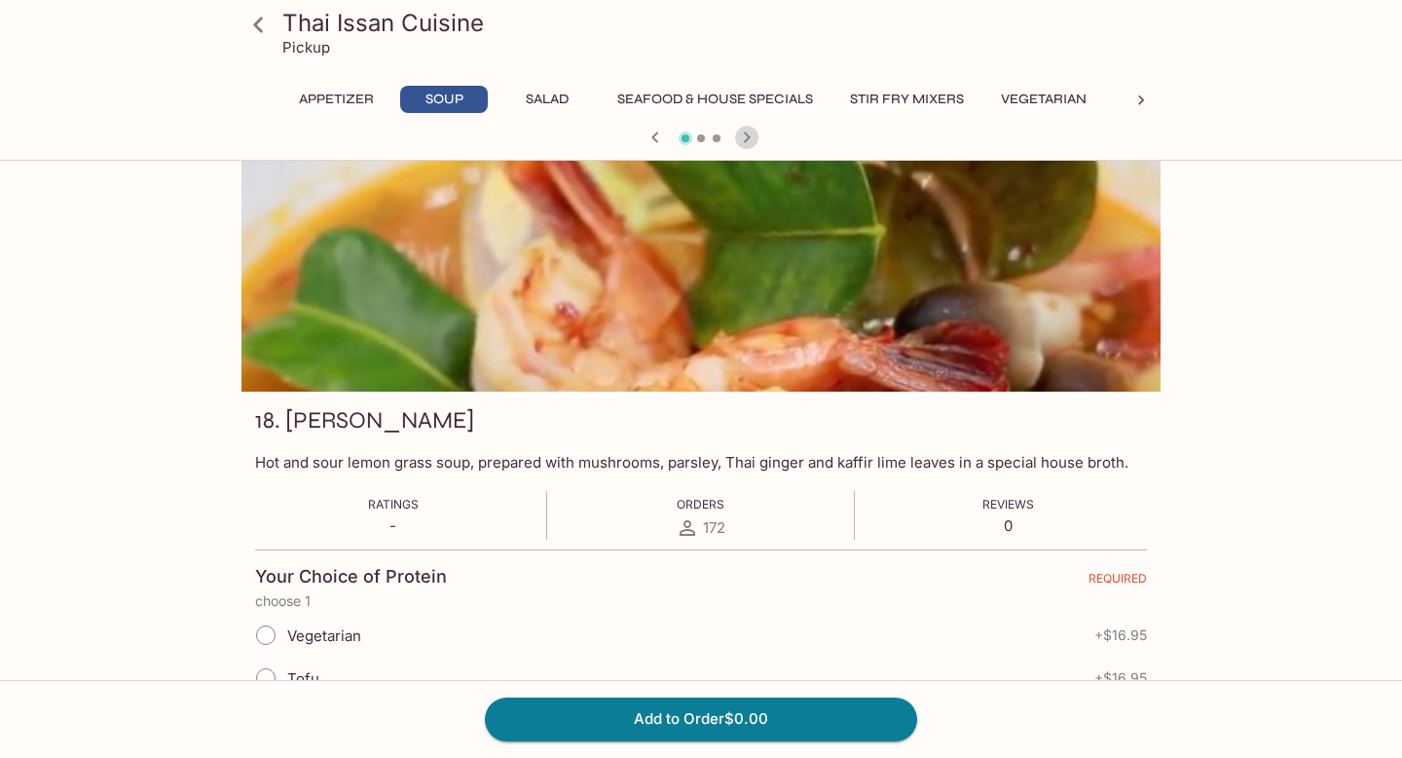
click at [748, 136] on icon "button" at bounding box center [747, 136] width 7 height 11
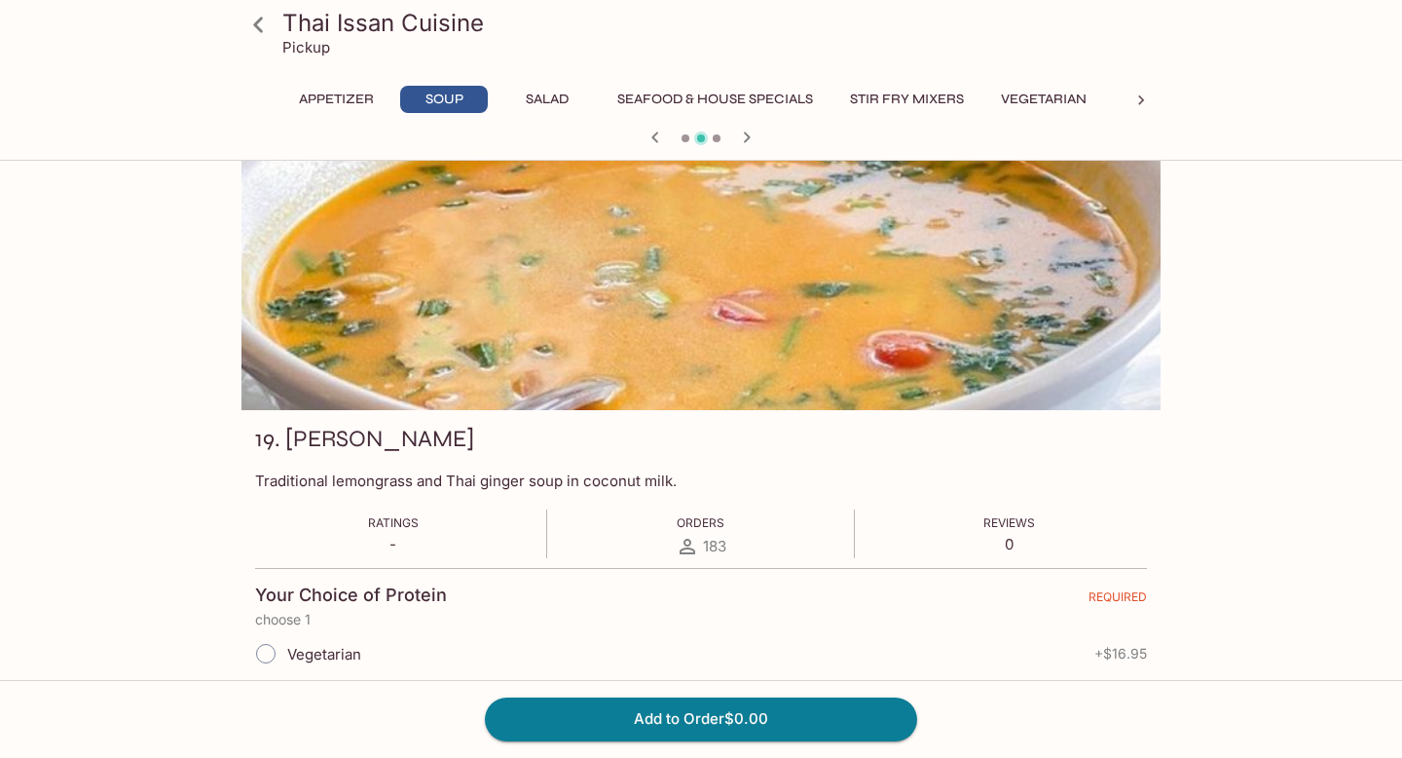
scroll to position [0, 0]
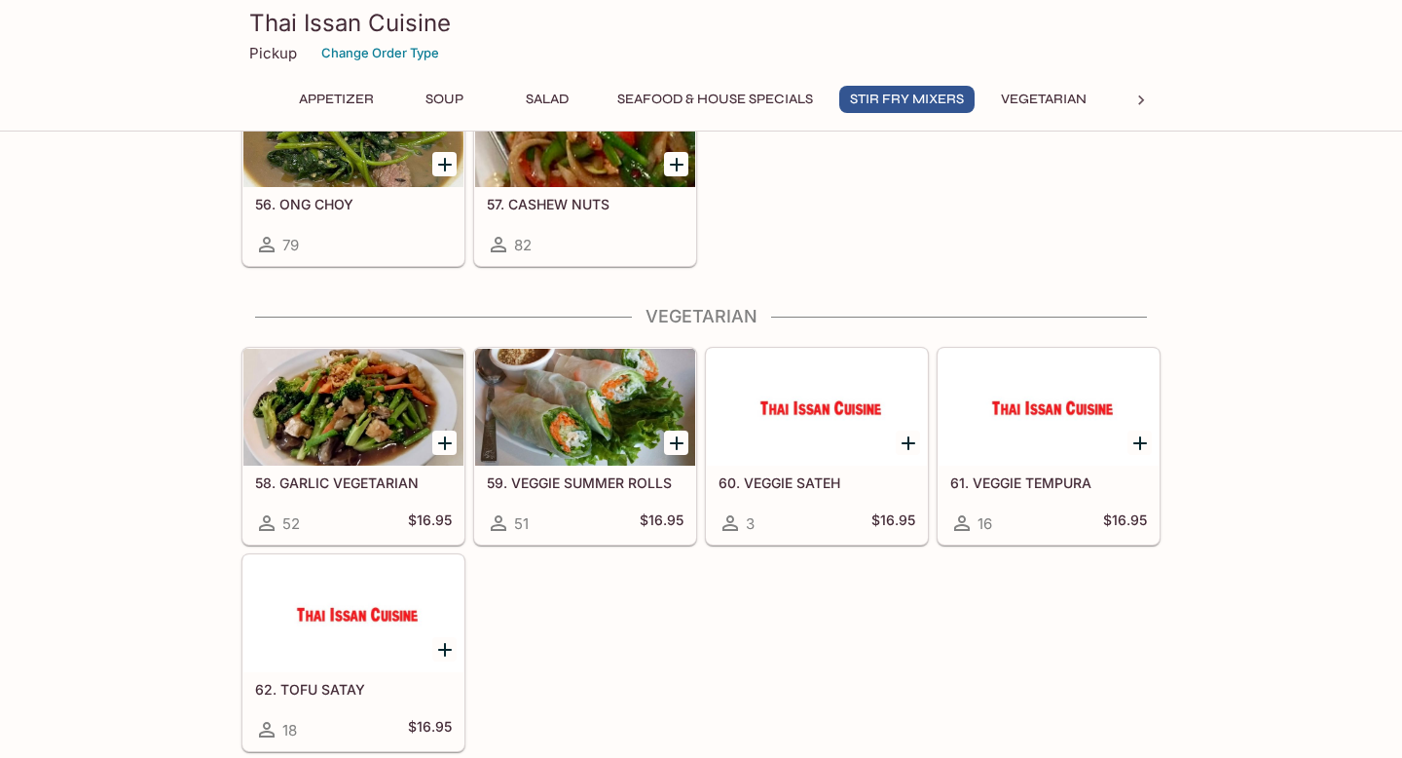
scroll to position [2701, 0]
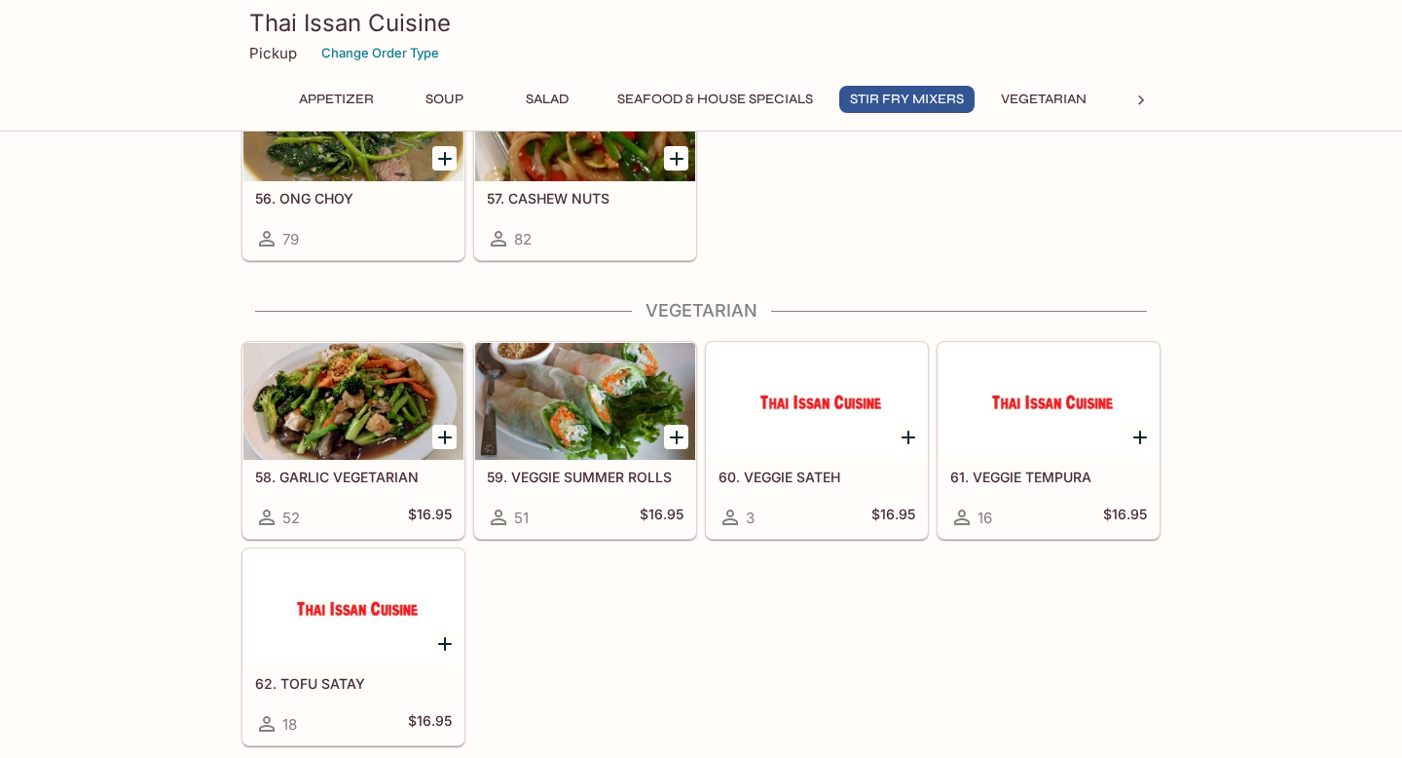
click at [578, 477] on h5 "59. VEGGIE SUMMER ROLLS" at bounding box center [585, 476] width 197 height 17
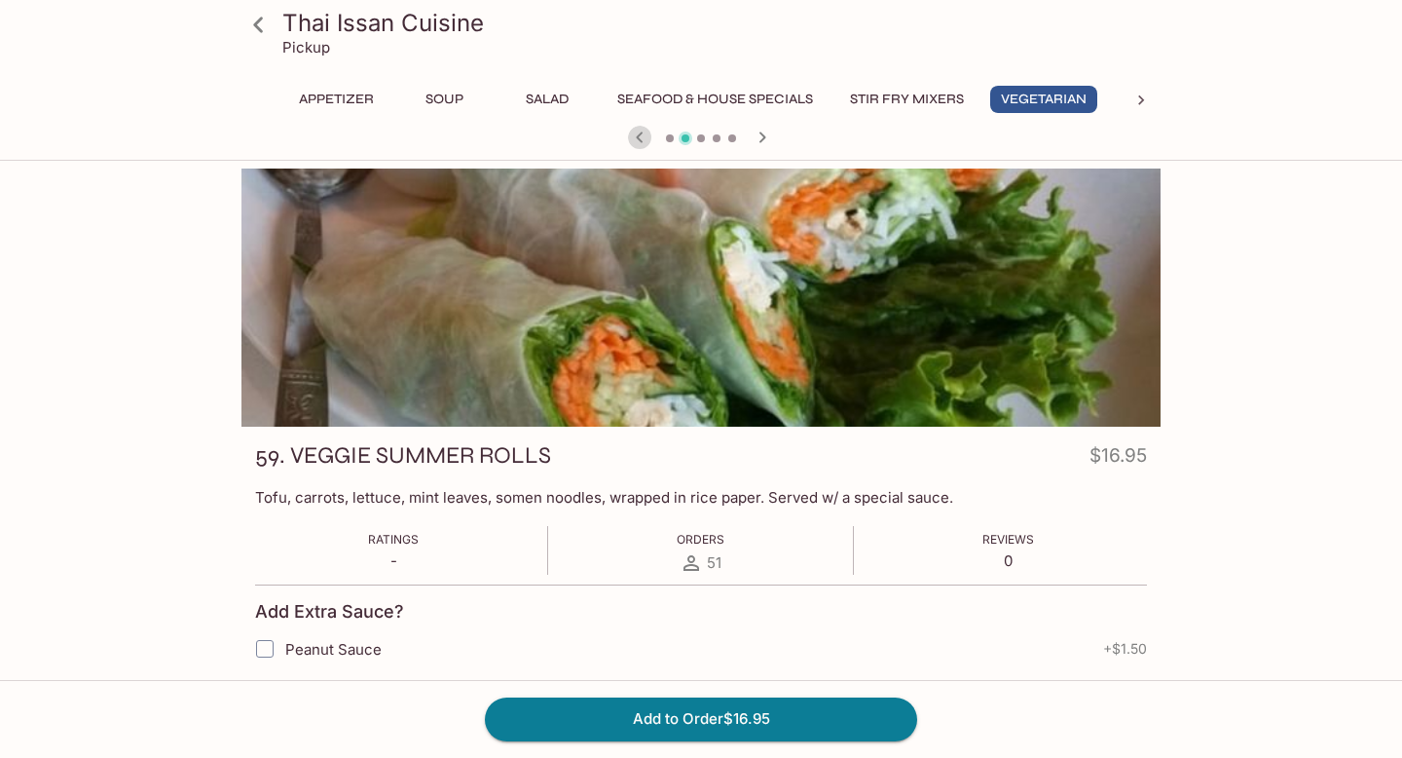
click at [636, 136] on icon "button" at bounding box center [639, 137] width 23 height 23
